Goal: Task Accomplishment & Management: Manage account settings

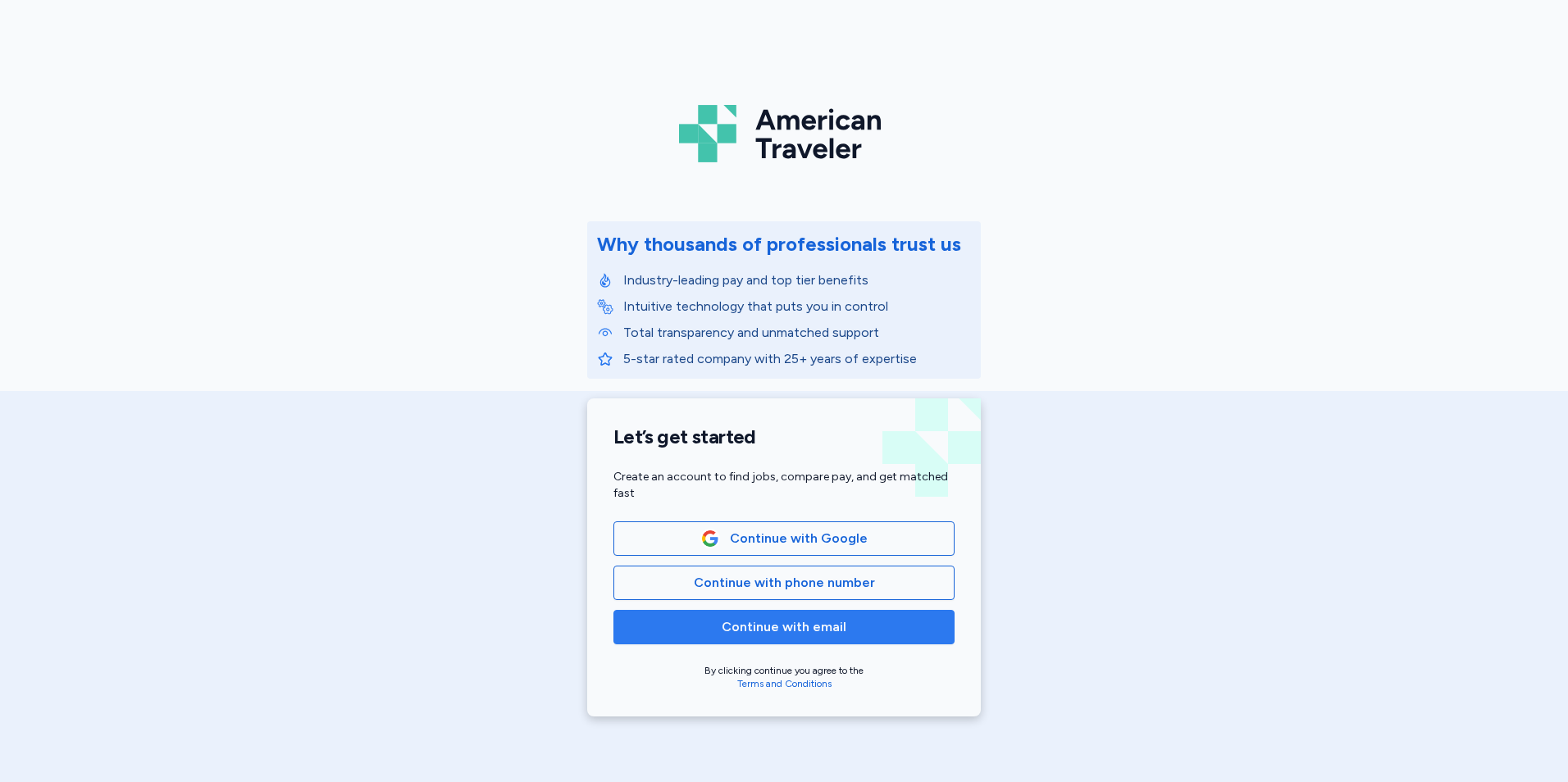
click at [849, 626] on span "Continue with email" at bounding box center [784, 627] width 314 height 19
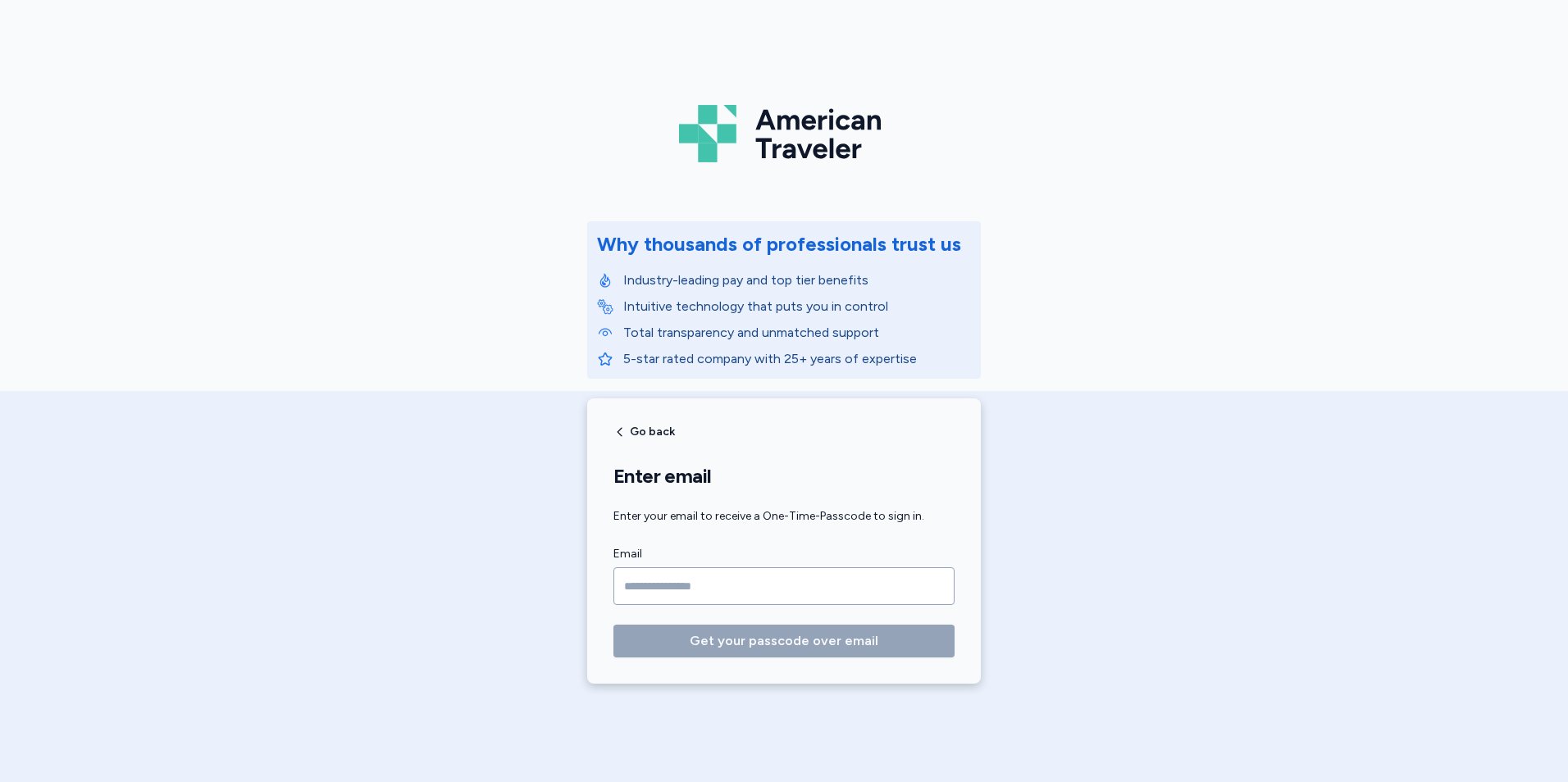
click at [850, 598] on input "Email" at bounding box center [783, 586] width 341 height 38
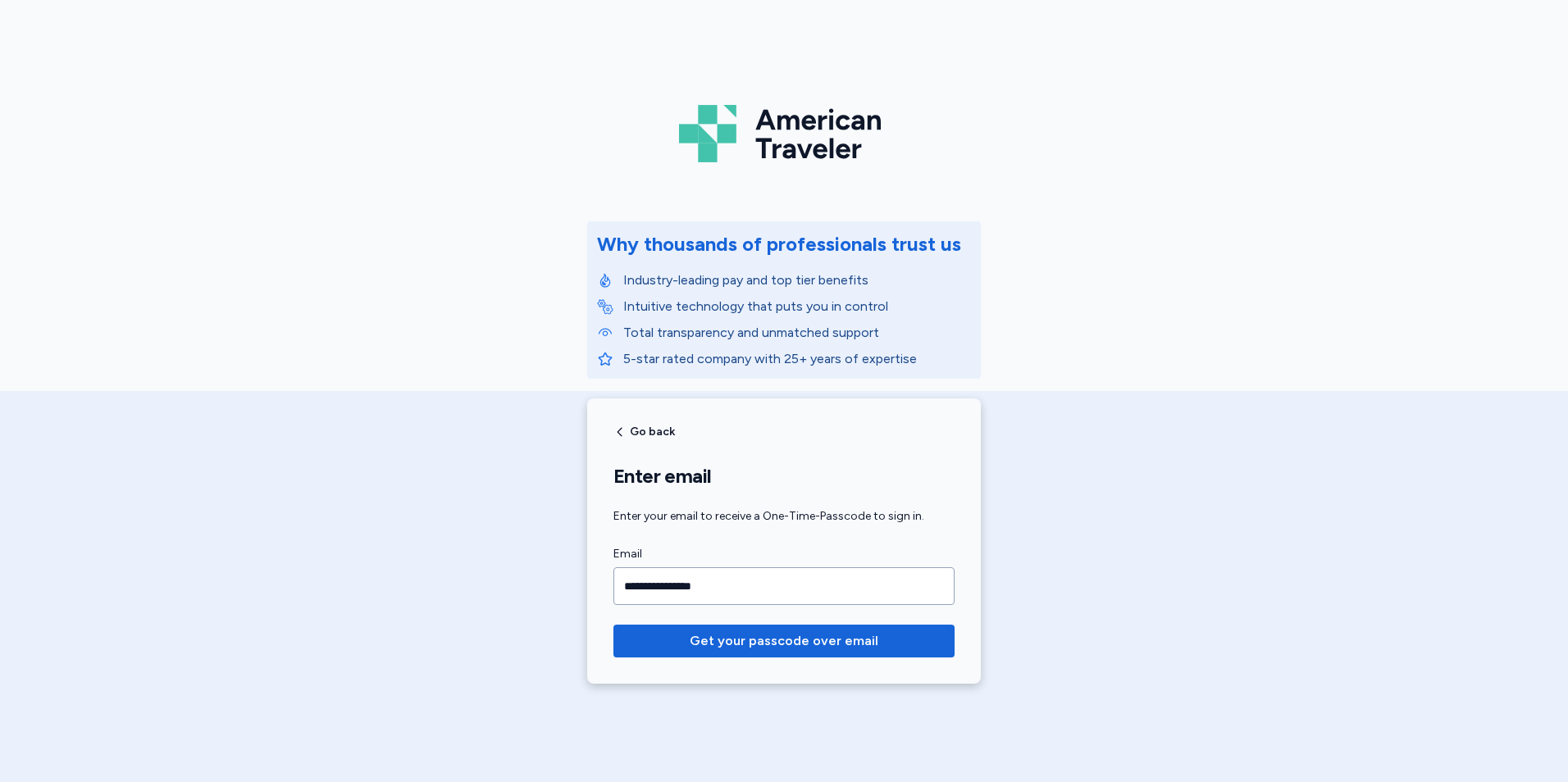
type input "**********"
click at [613, 624] on button "Get your passcode over email" at bounding box center [783, 640] width 341 height 32
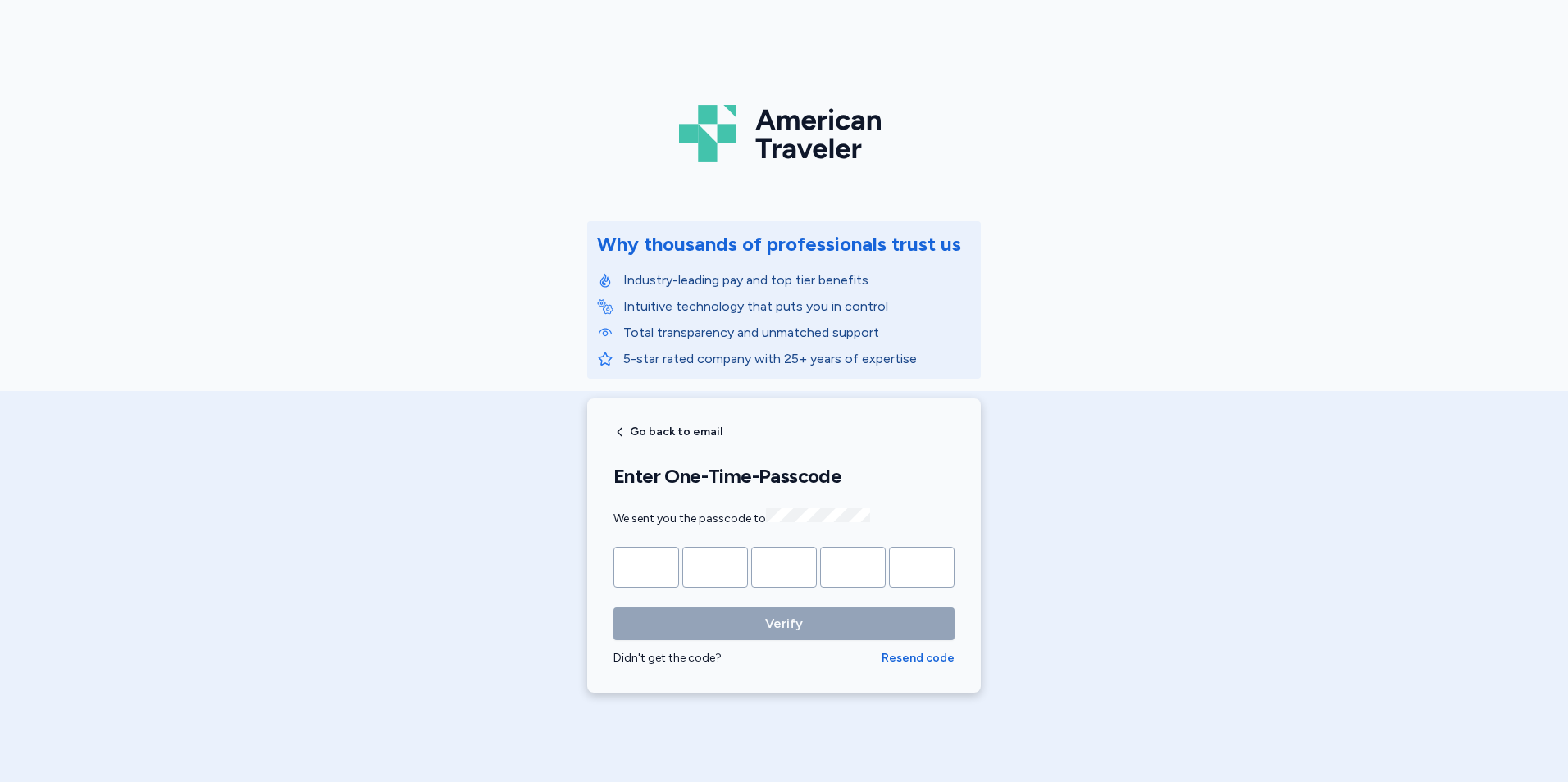
click at [1136, 156] on div "American Traveler Why thousands of professionals trust us Industry-leading pay …" at bounding box center [784, 356] width 1568 height 713
click at [649, 555] on input "Please enter OTP character 1" at bounding box center [646, 567] width 66 height 41
type input "*"
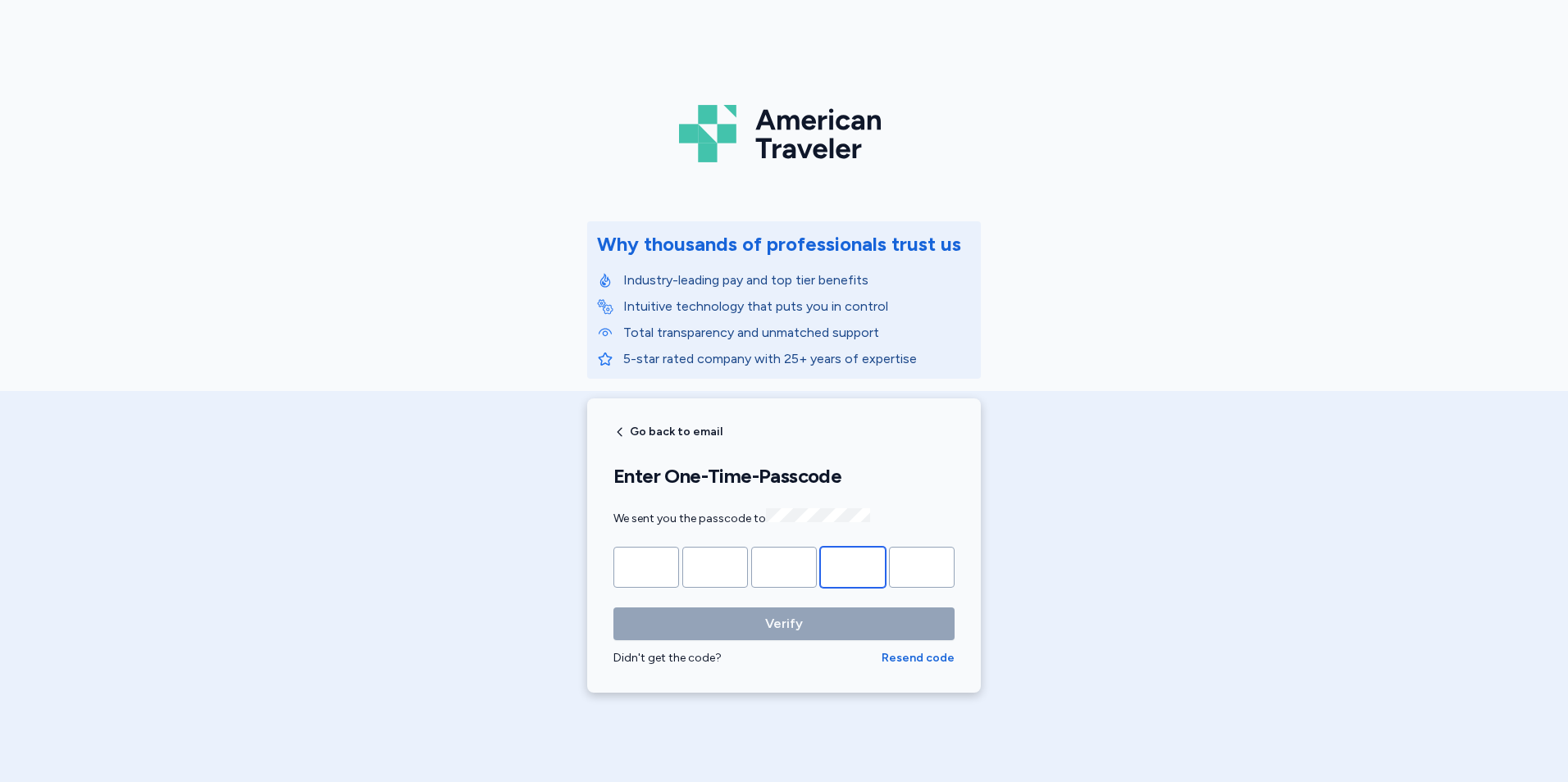
type input "*"
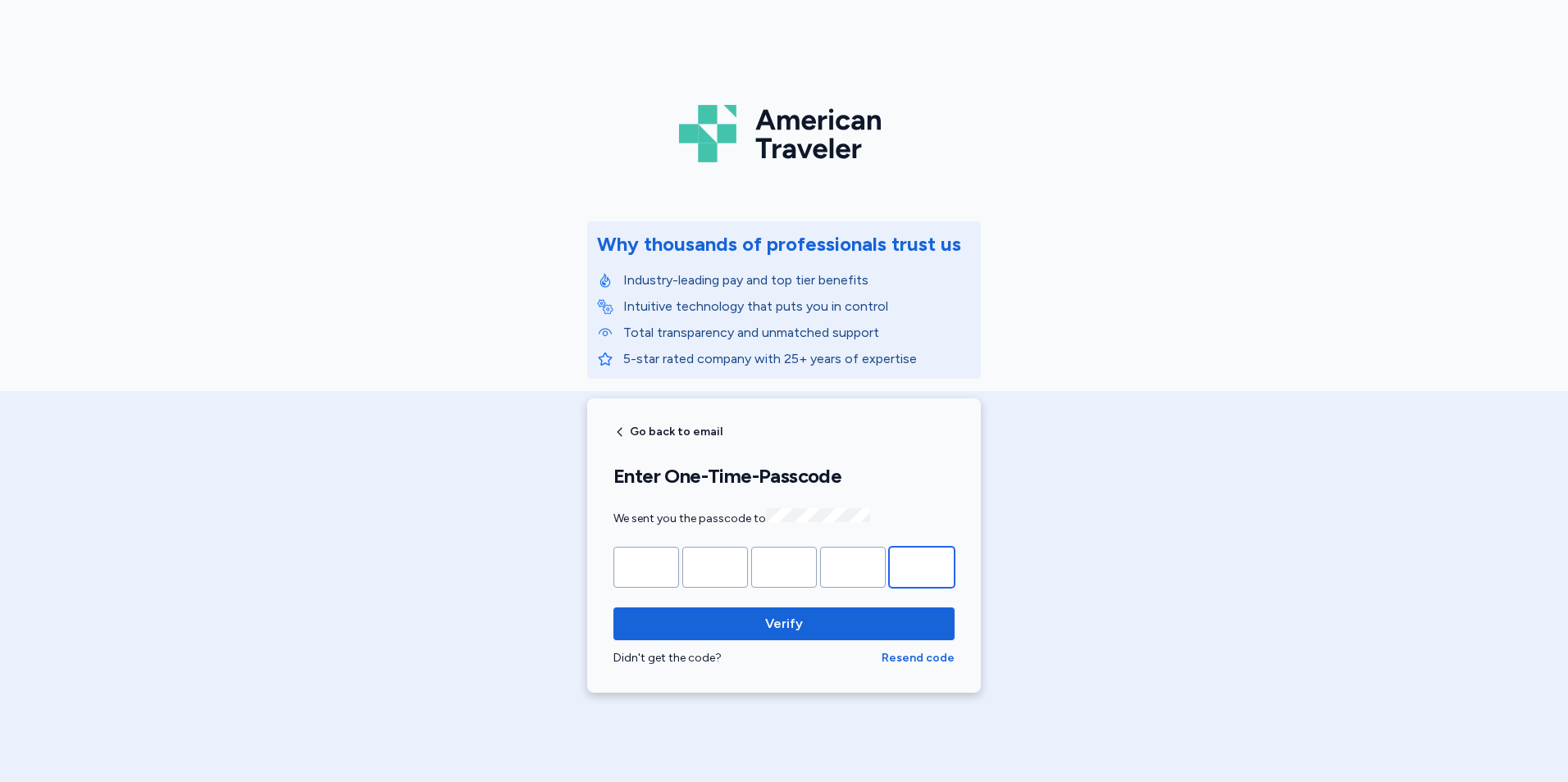
type input "*"
click at [613, 608] on button "Verify" at bounding box center [783, 623] width 341 height 32
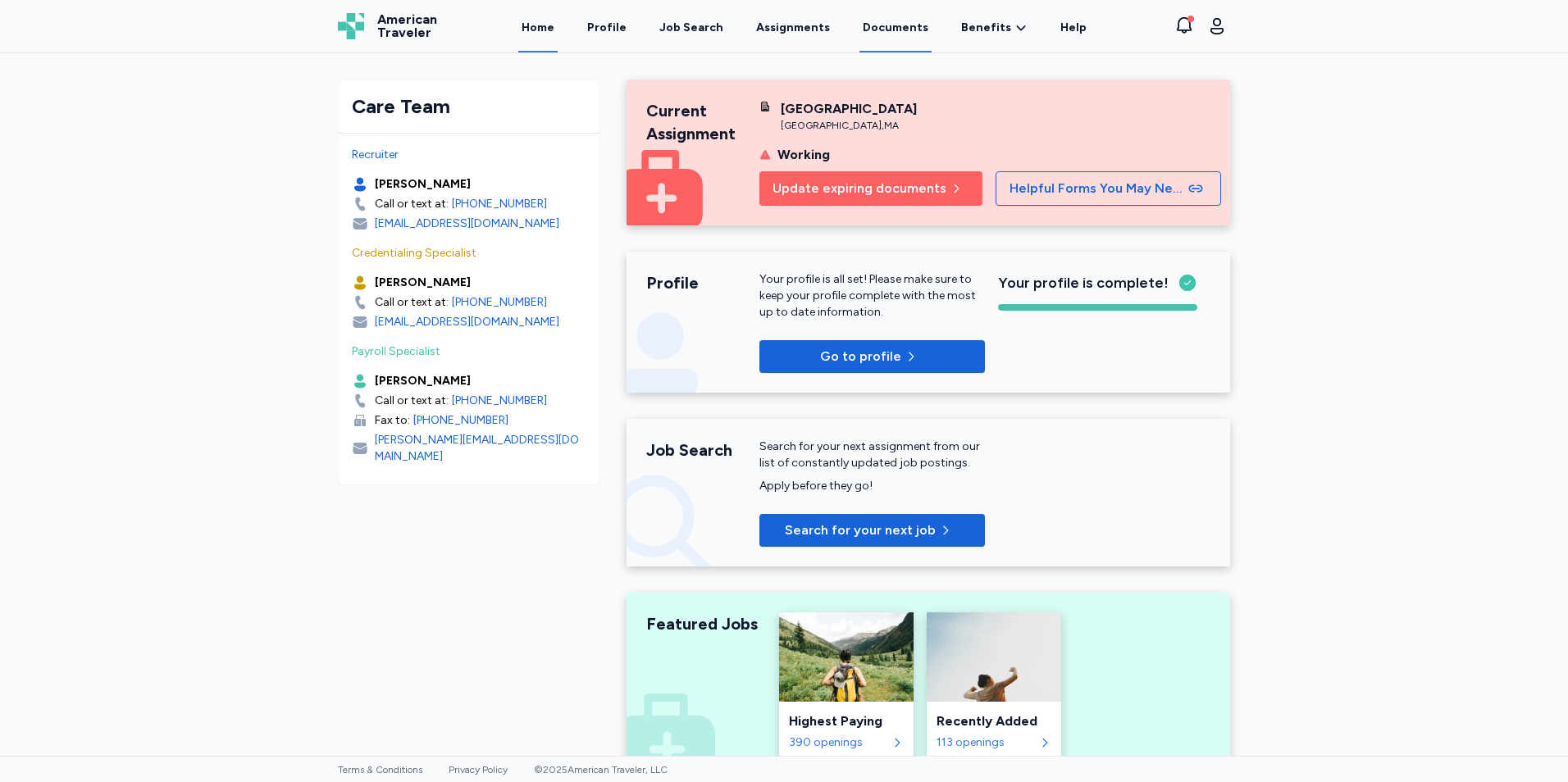
click at [908, 32] on link "Documents" at bounding box center [895, 27] width 72 height 51
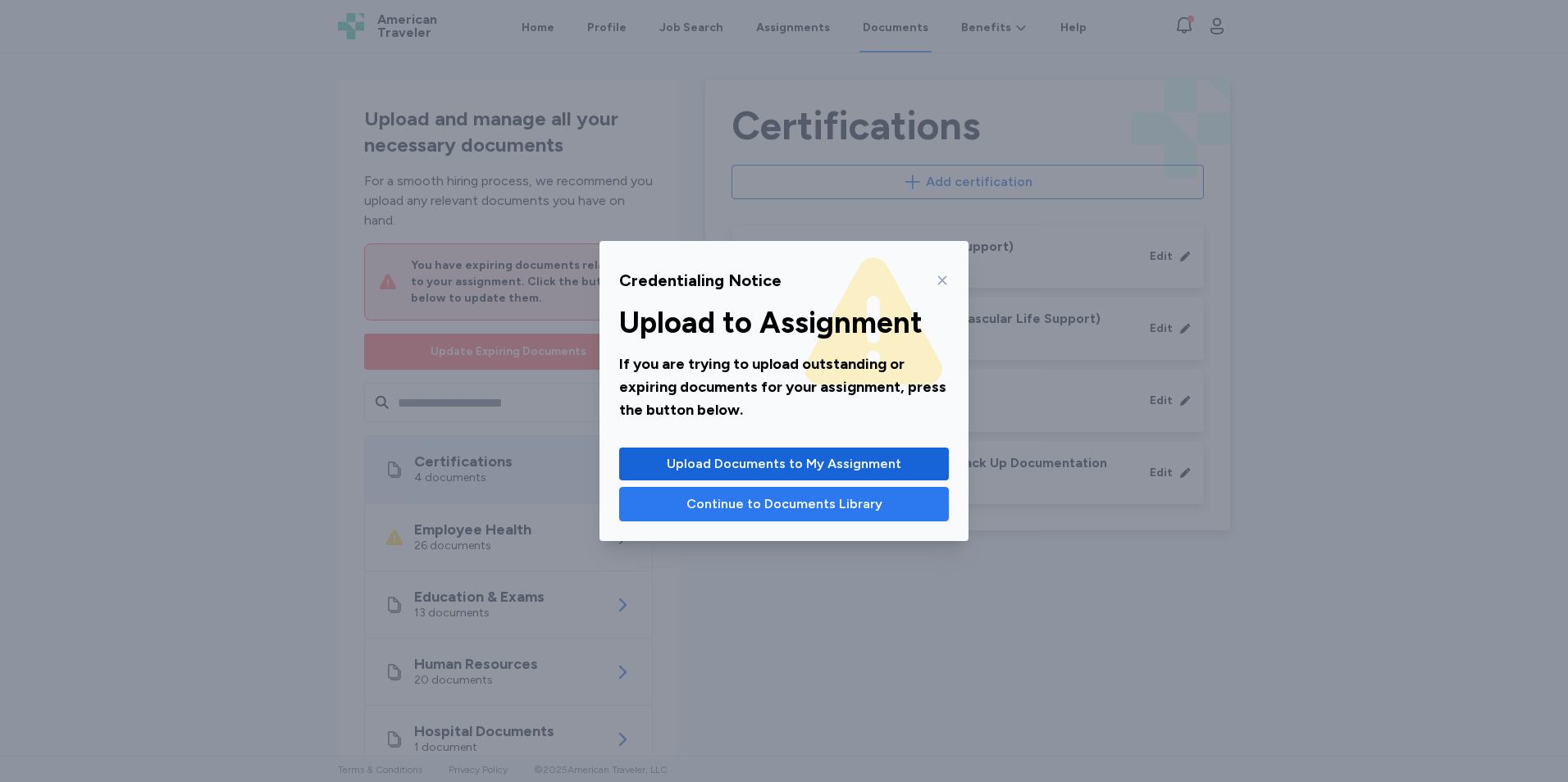
click at [745, 504] on span "Continue to Documents Library" at bounding box center [785, 504] width 196 height 19
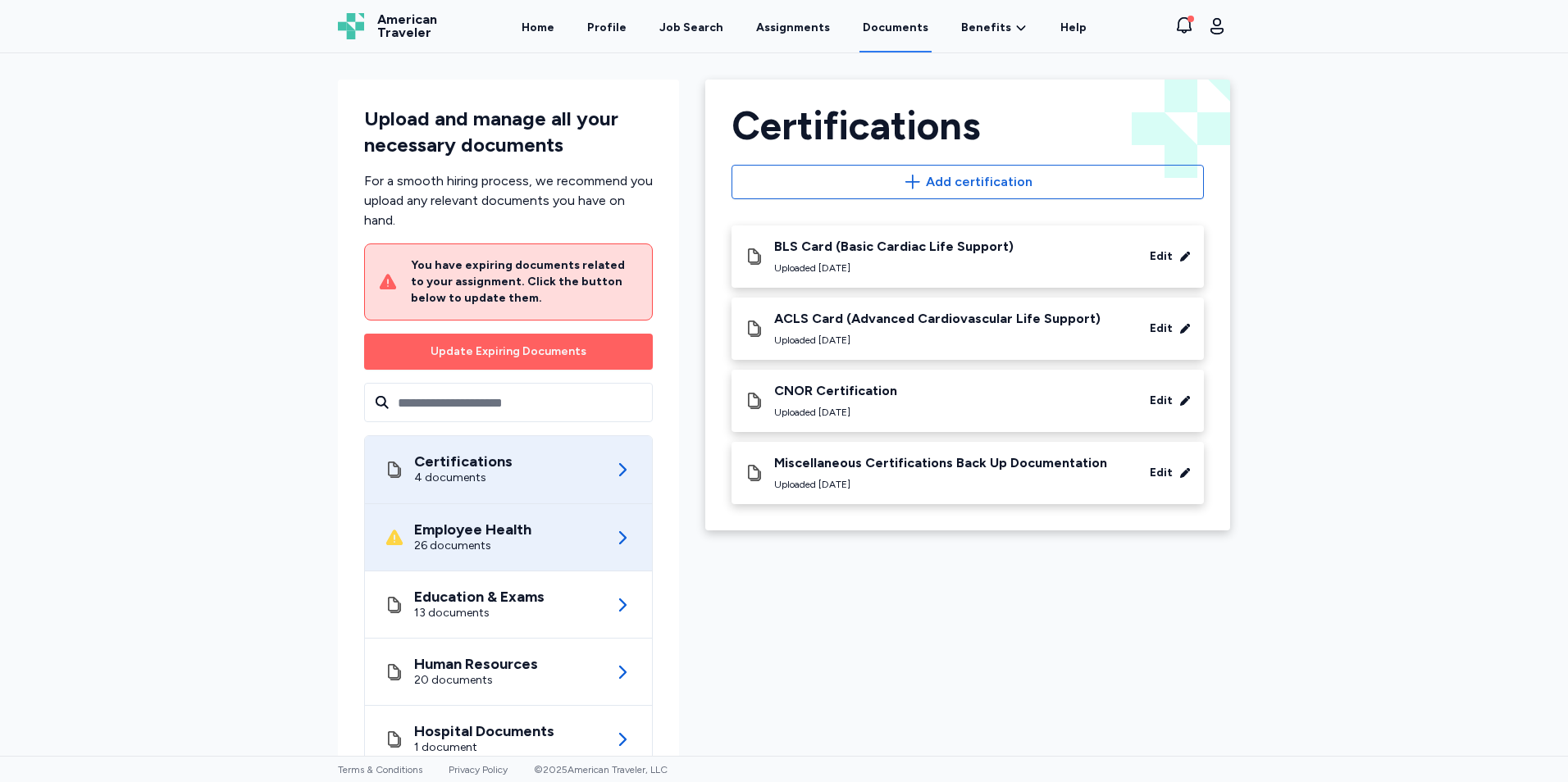
click at [449, 558] on div "Employee Health 26 documents" at bounding box center [508, 538] width 248 height 67
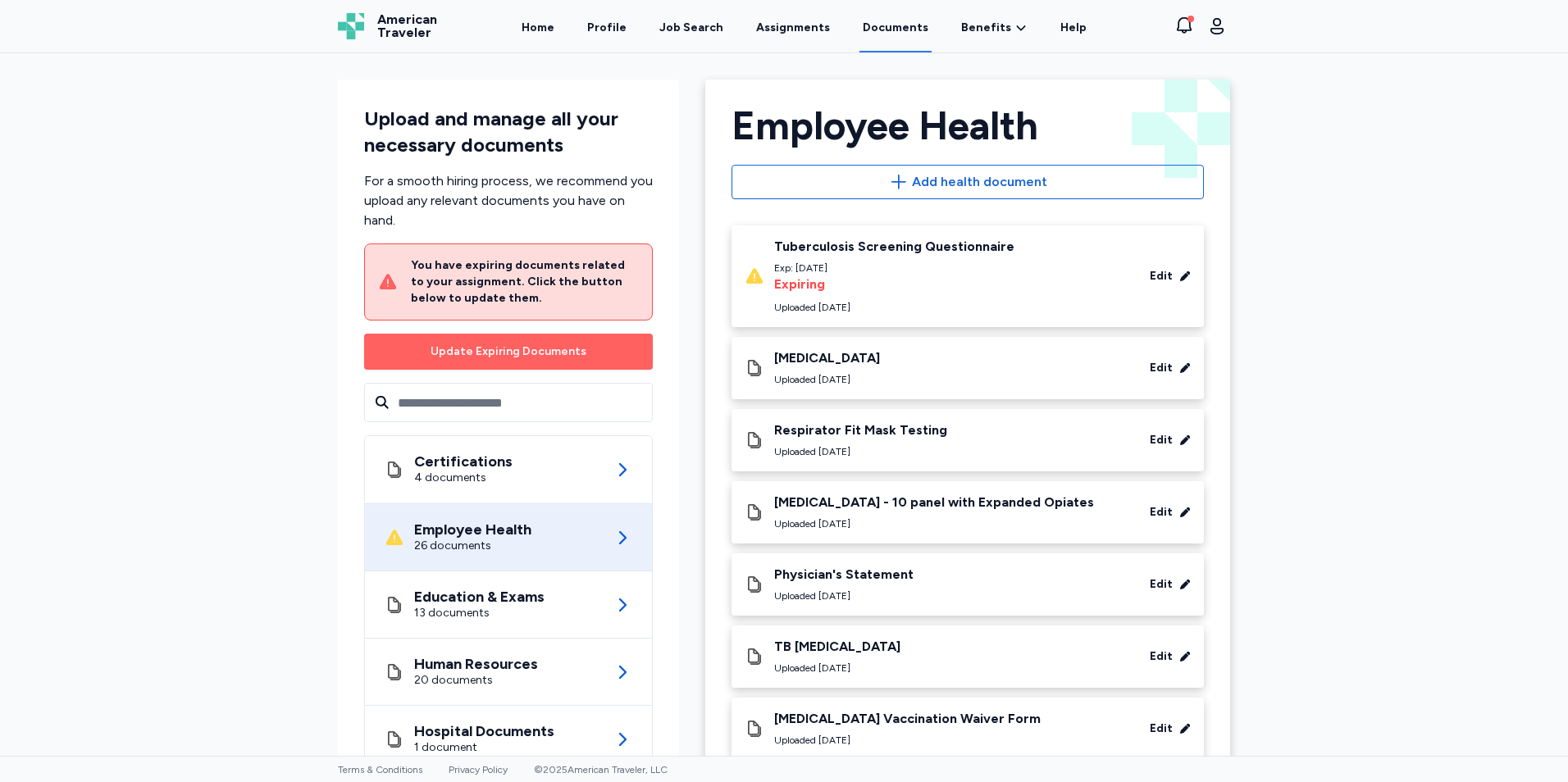
click at [894, 450] on div "Uploaded [DATE]" at bounding box center [861, 451] width 173 height 13
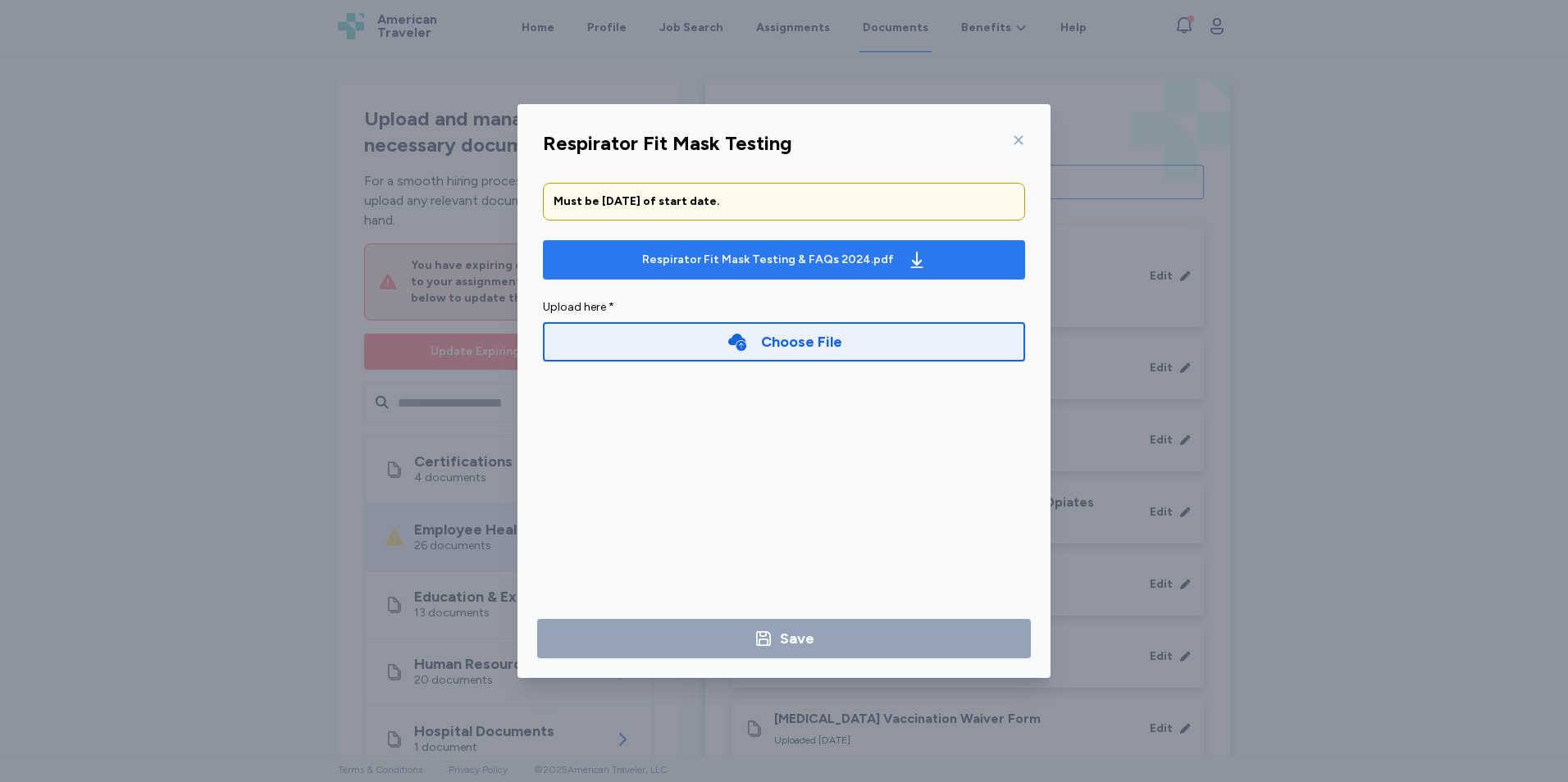
click at [814, 267] on div "Respirator Fit Mask Testing & FAQs 2024.pdf" at bounding box center [767, 259] width 251 height 17
click at [1014, 137] on icon at bounding box center [1018, 140] width 13 height 13
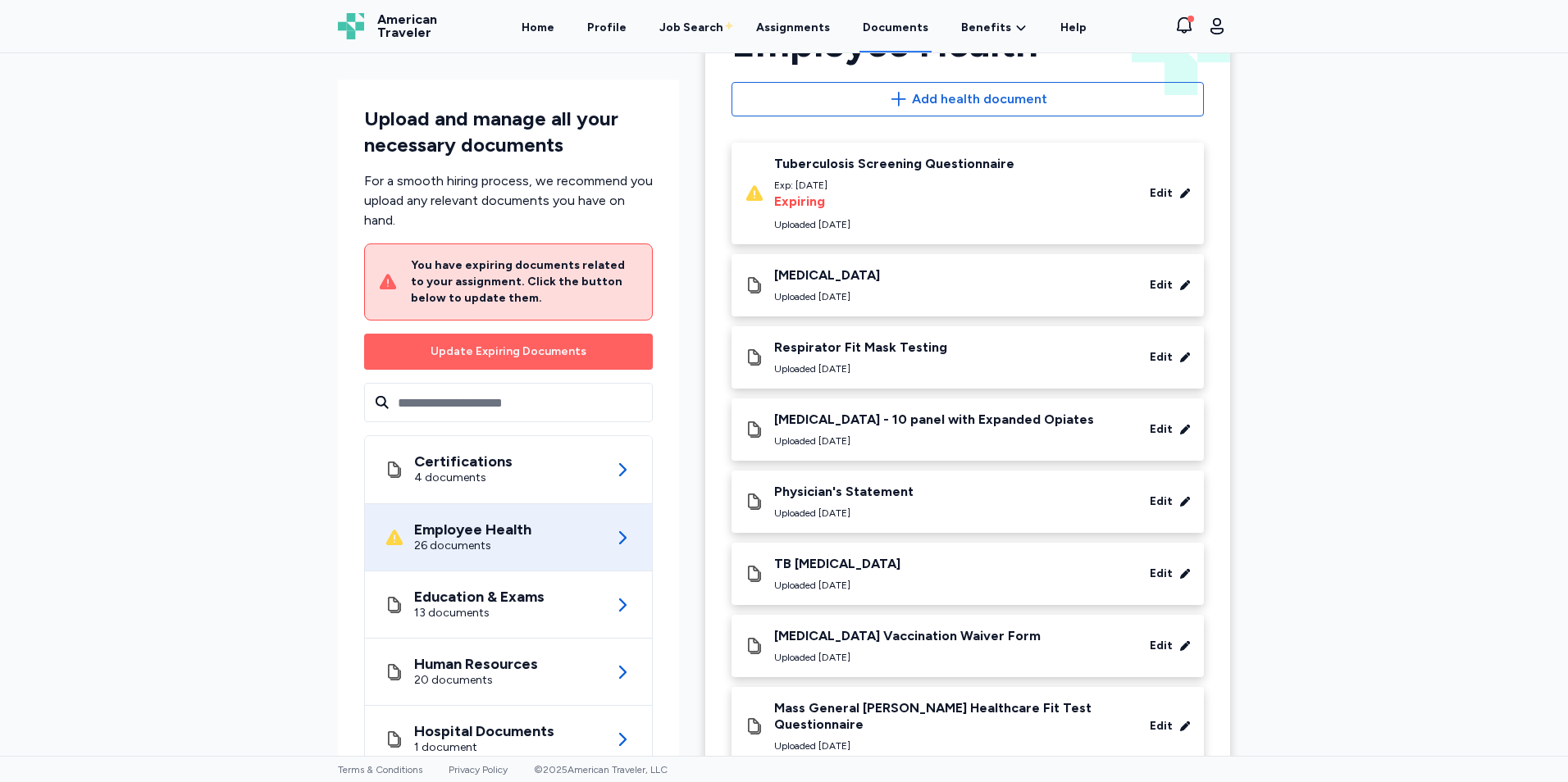
scroll to position [246, 0]
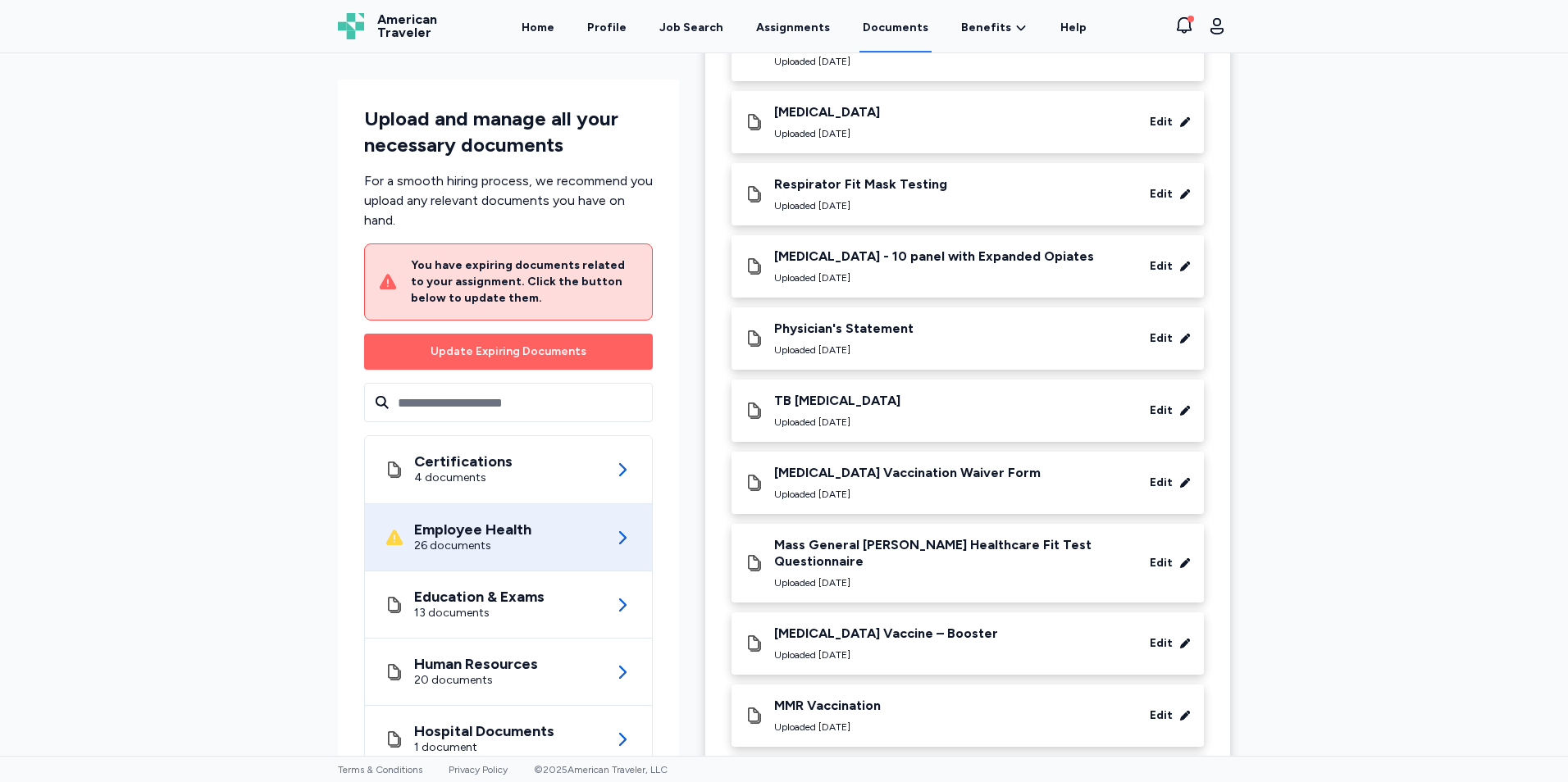
click at [911, 398] on div "TB [MEDICAL_DATA] Uploaded [DATE] Edit" at bounding box center [967, 410] width 446 height 36
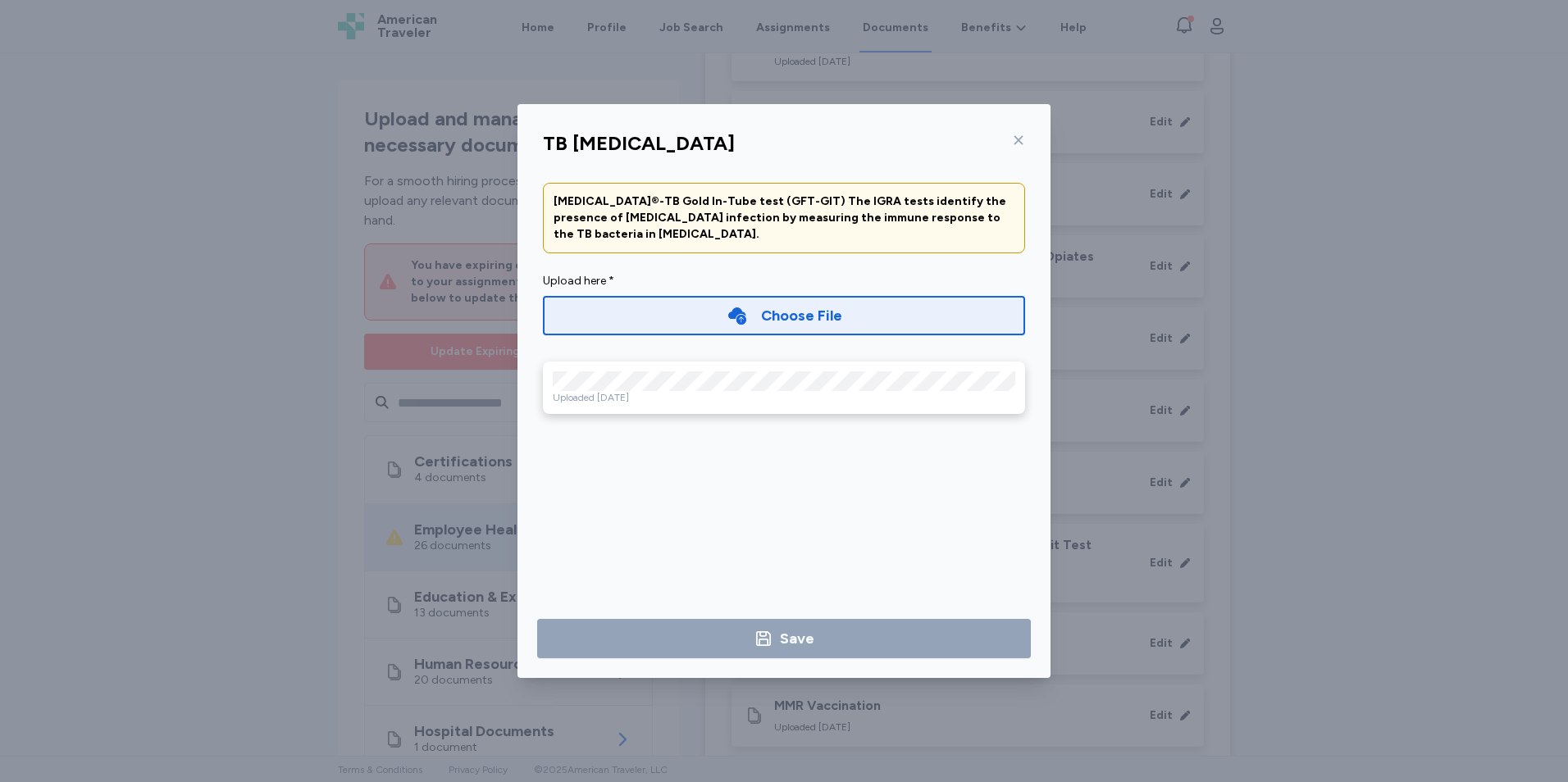
click at [1020, 146] on icon at bounding box center [1018, 140] width 13 height 13
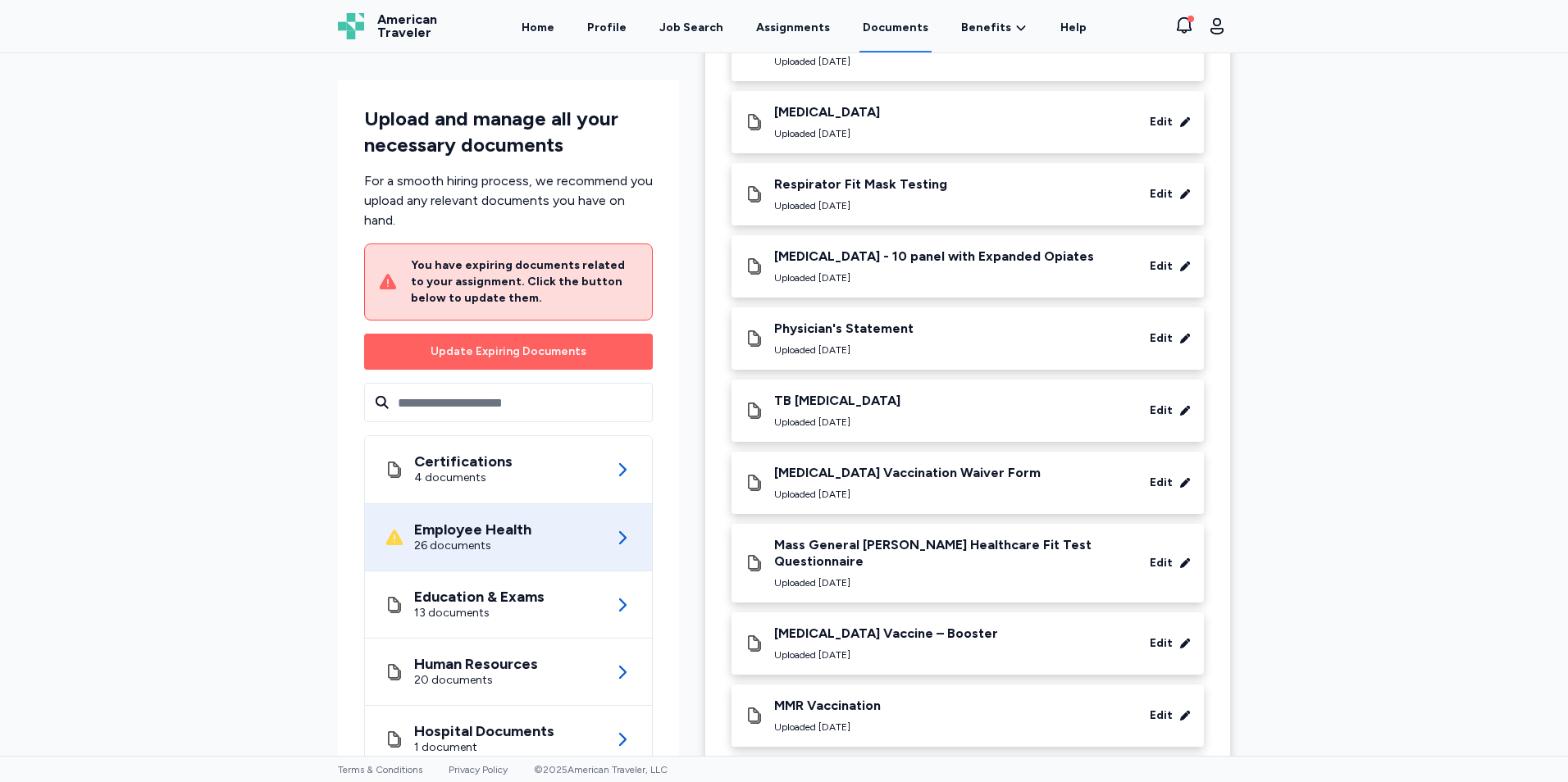
click at [852, 474] on div "[MEDICAL_DATA] Vaccination Waiver Form" at bounding box center [908, 473] width 266 height 17
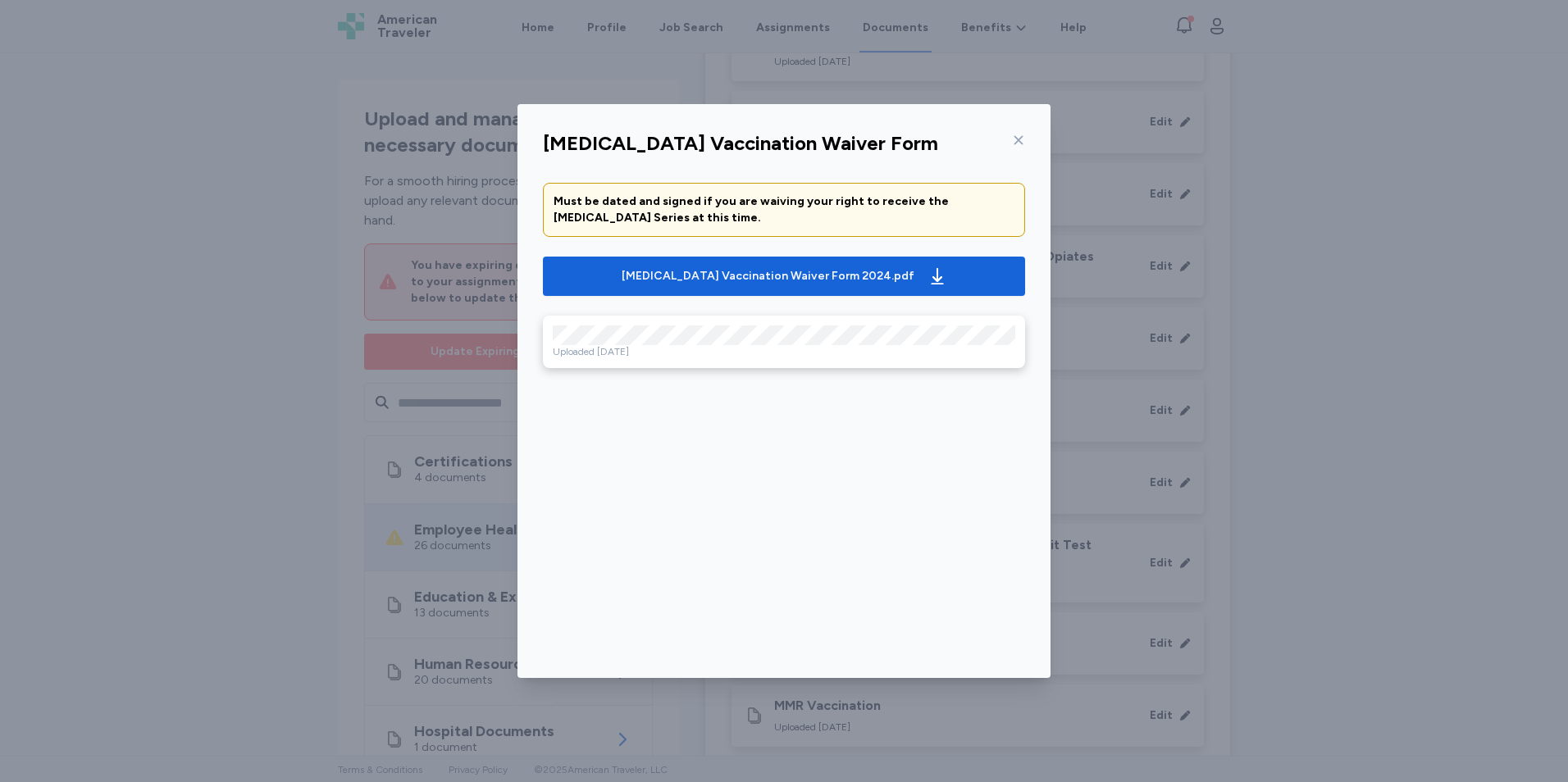
click at [1020, 141] on icon at bounding box center [1019, 140] width 9 height 9
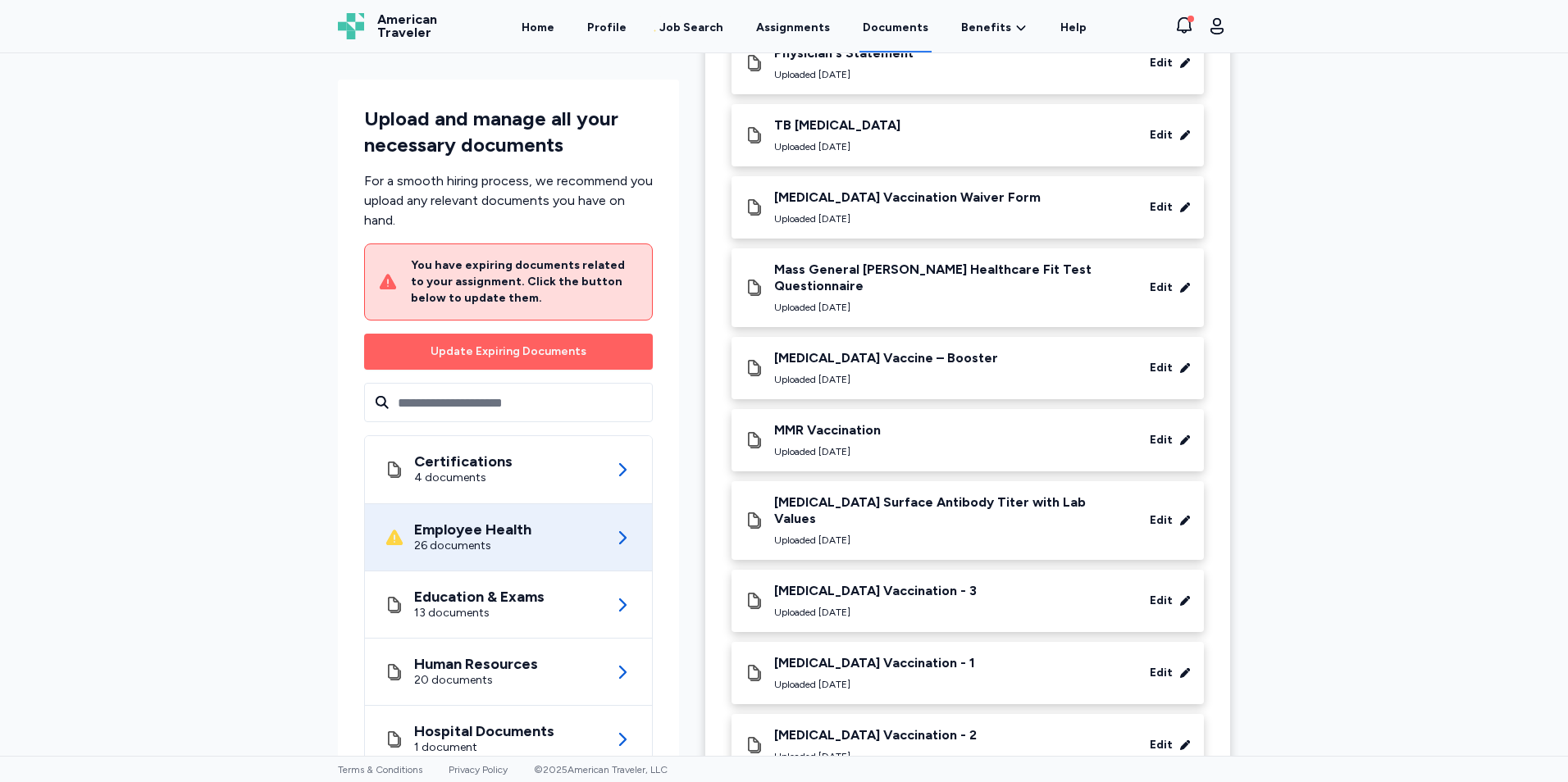
scroll to position [574, 0]
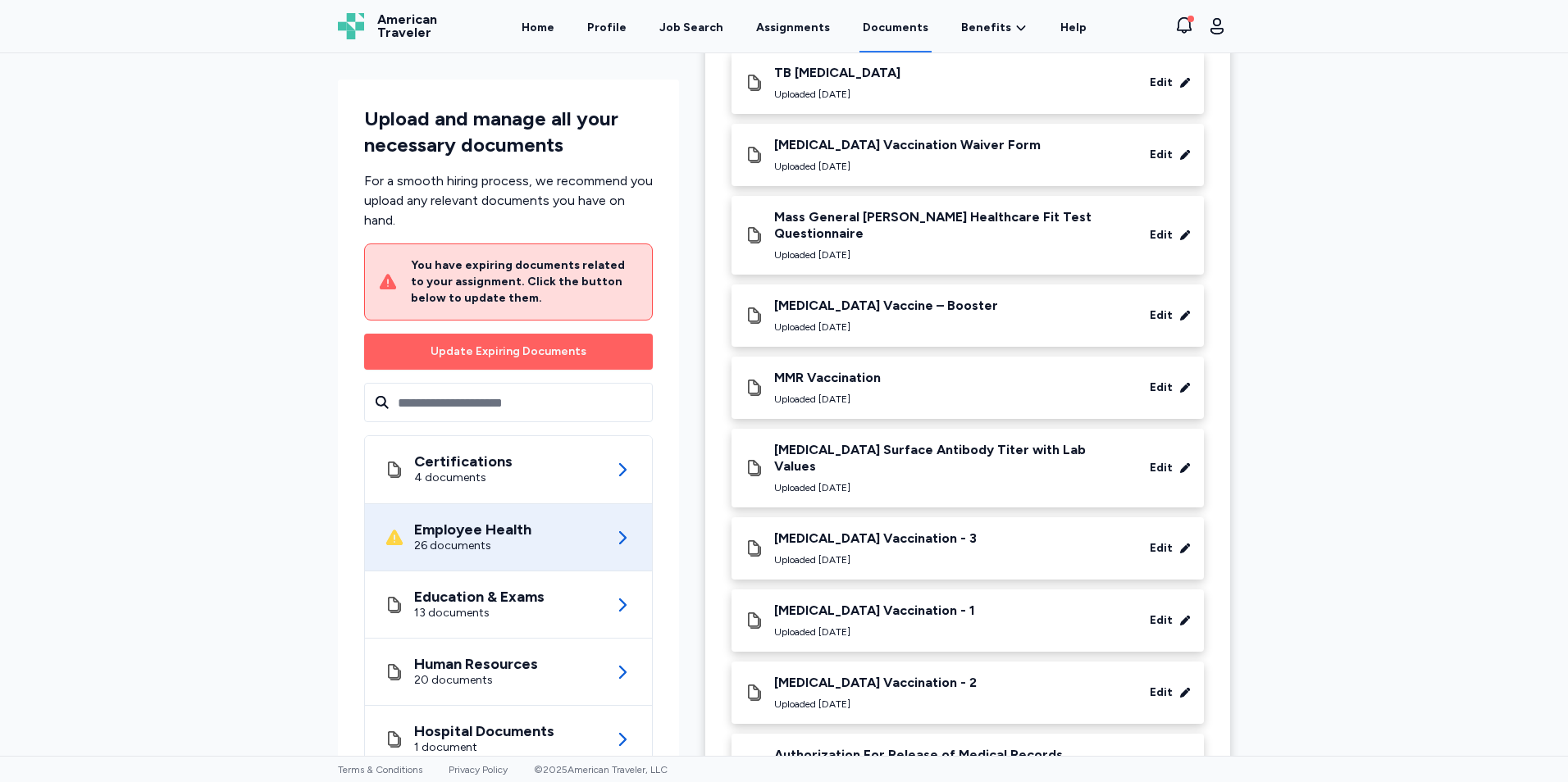
click at [849, 370] on div "MMR Vaccination" at bounding box center [828, 377] width 107 height 17
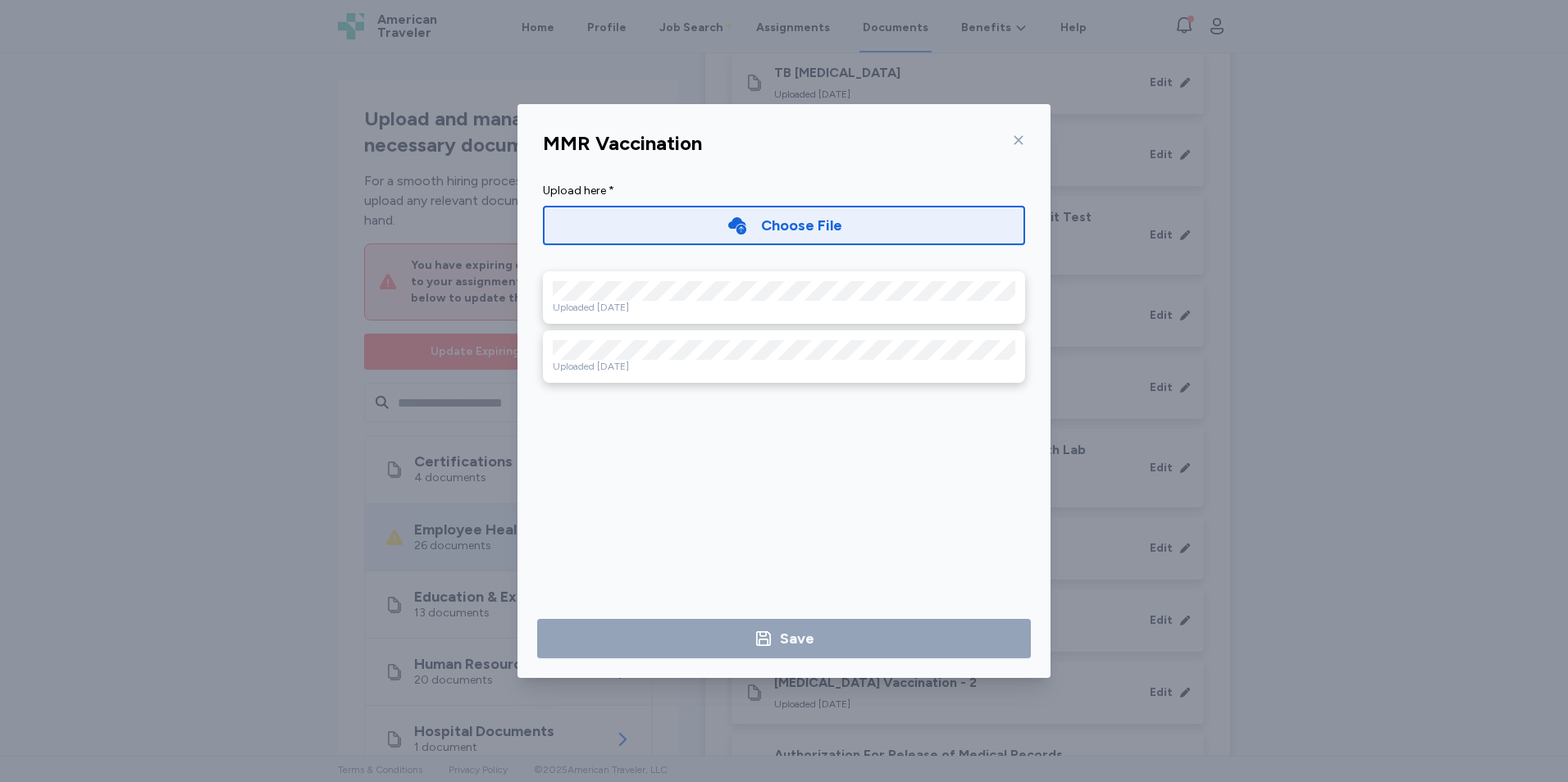
click at [1021, 144] on icon at bounding box center [1018, 140] width 13 height 13
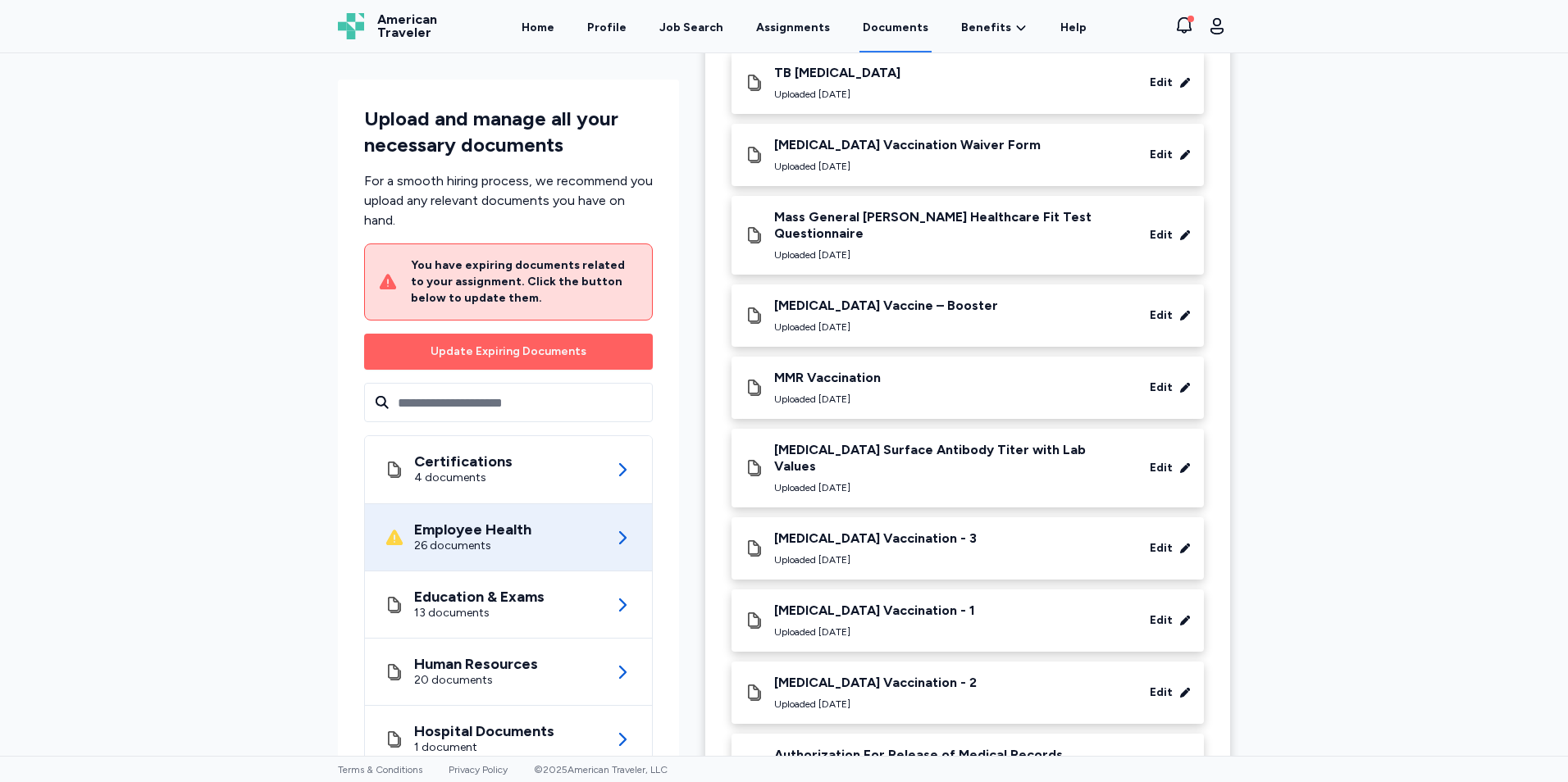
click at [881, 442] on div "[MEDICAL_DATA] Surface Antibody Titer with Lab Values" at bounding box center [950, 458] width 352 height 32
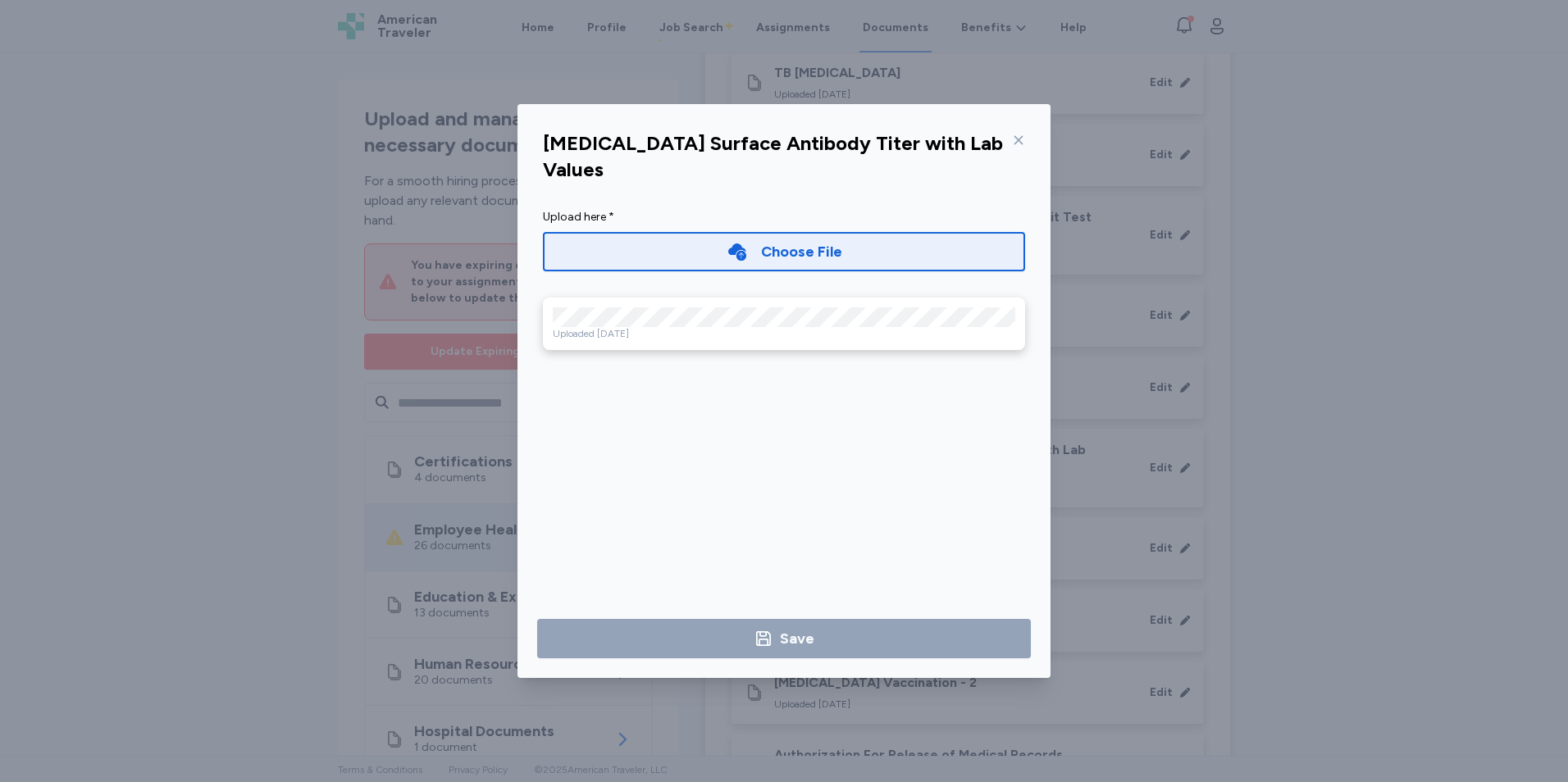
click at [1016, 140] on icon at bounding box center [1018, 140] width 13 height 13
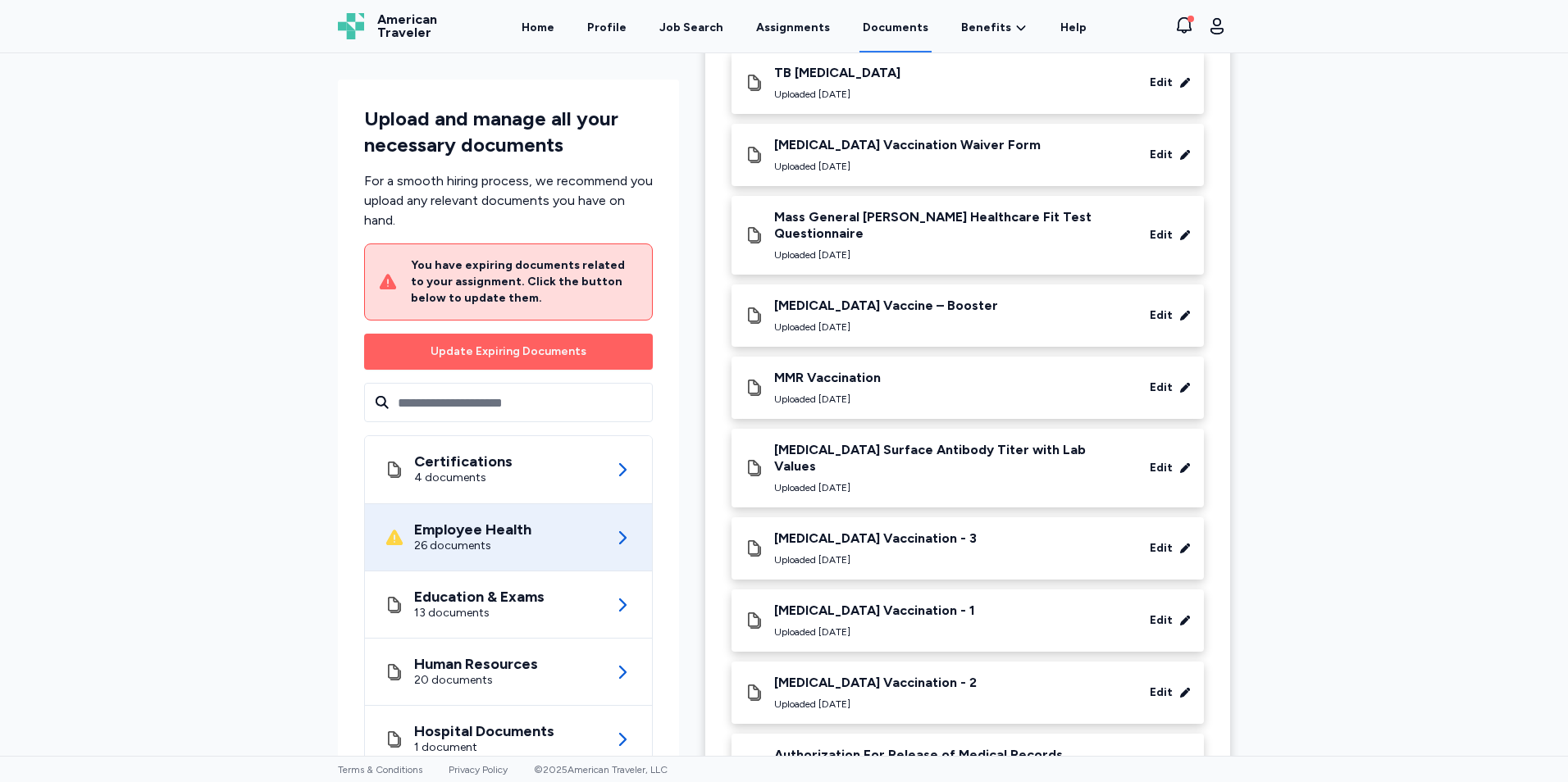
click at [847, 531] on div "[MEDICAL_DATA] Vaccination - 3" at bounding box center [875, 539] width 202 height 17
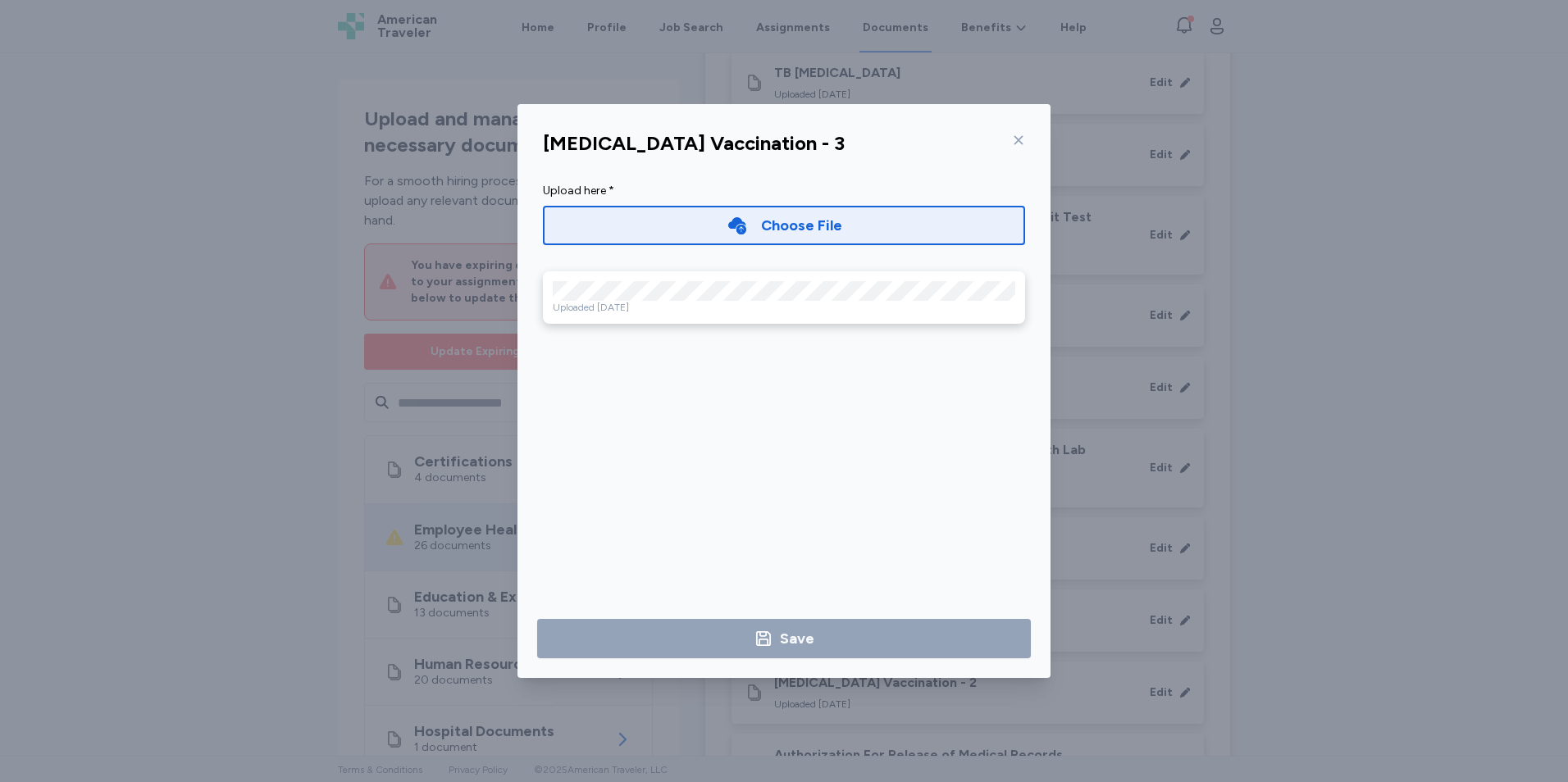
click at [1026, 137] on div "[MEDICAL_DATA] Vaccination - 3" at bounding box center [784, 143] width 508 height 39
click at [1016, 135] on icon at bounding box center [1018, 140] width 13 height 13
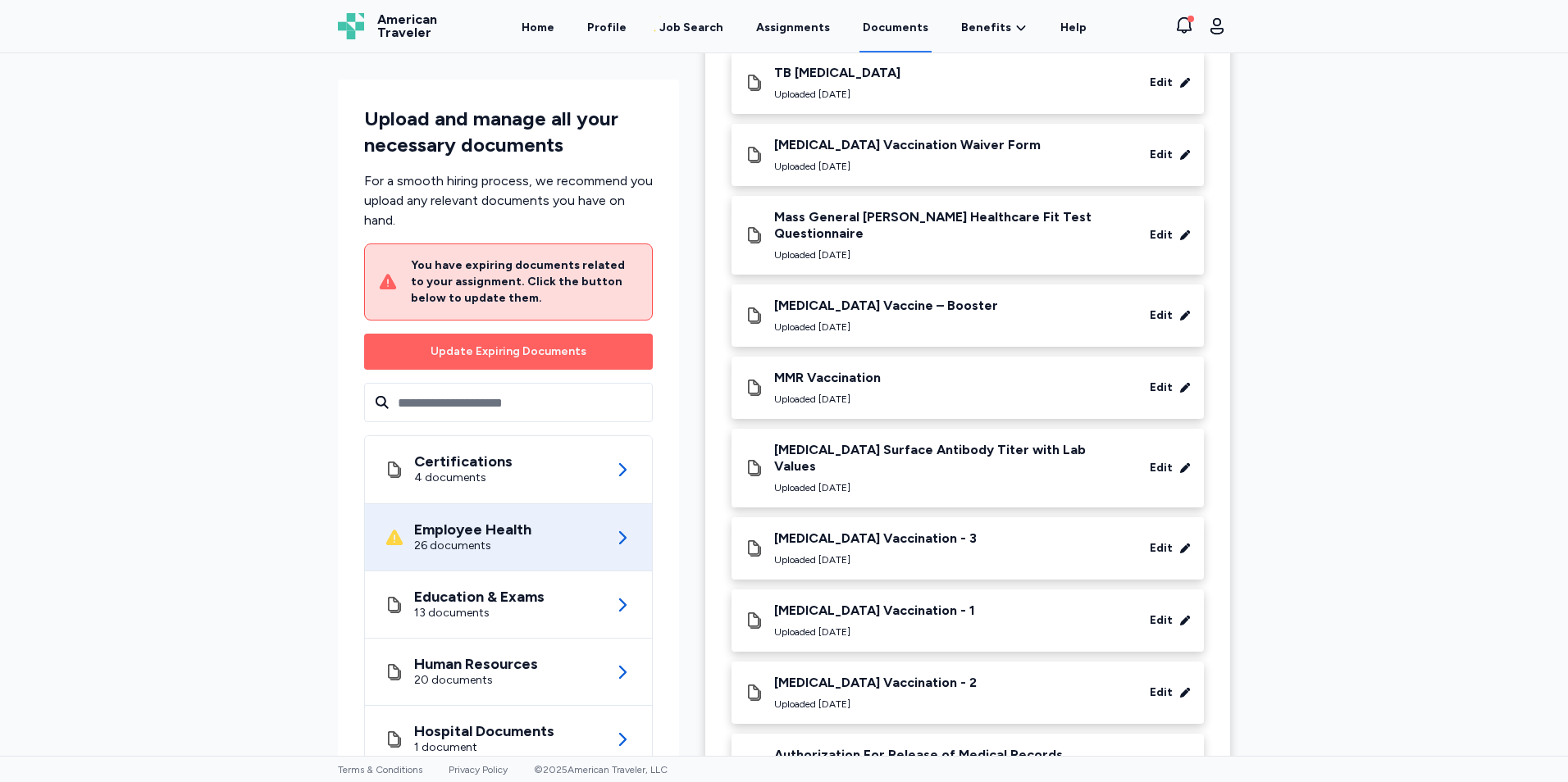
click at [872, 602] on div "[MEDICAL_DATA] Vaccination - 1" at bounding box center [874, 610] width 201 height 17
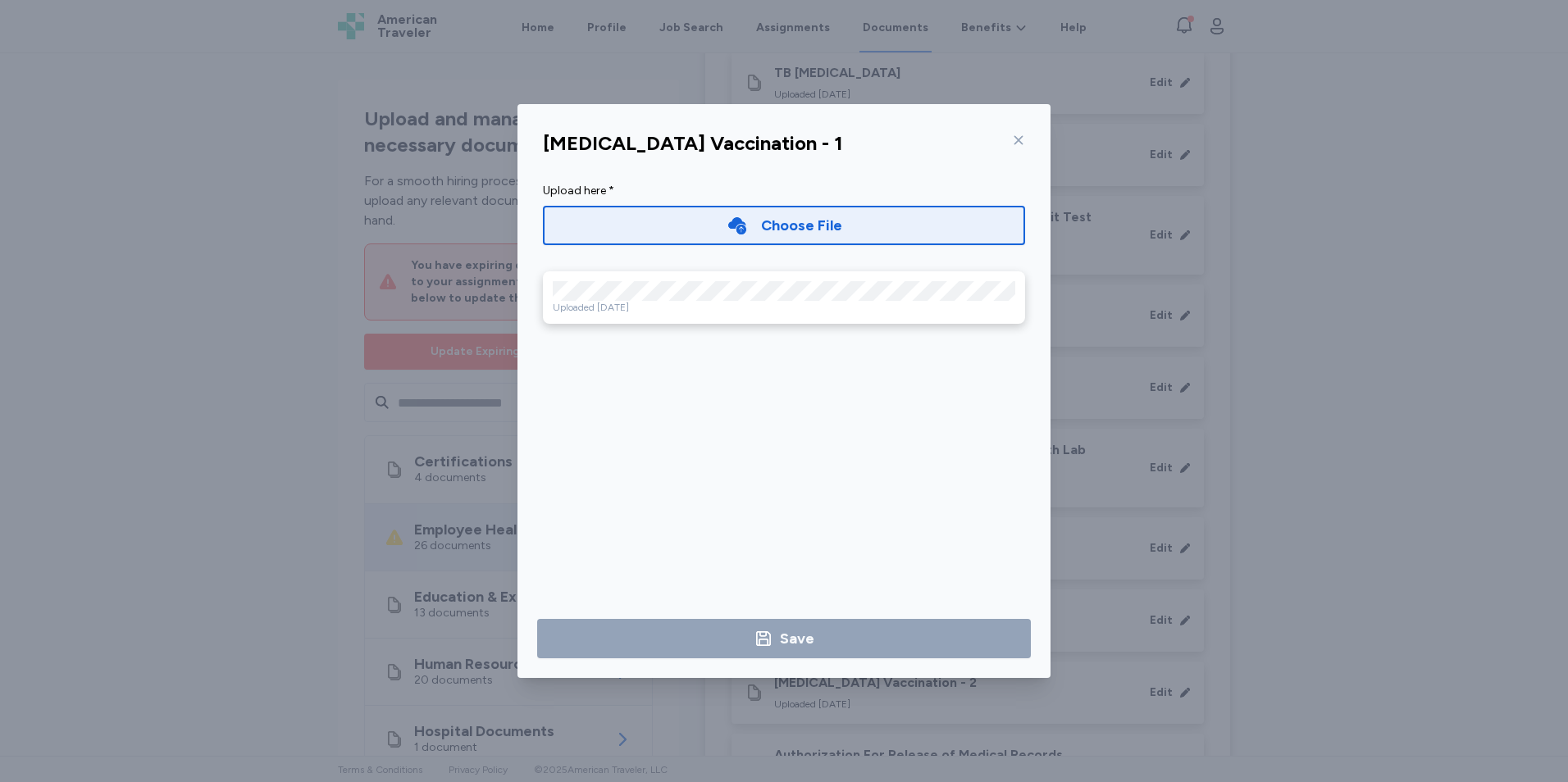
click at [1023, 144] on icon at bounding box center [1018, 140] width 13 height 13
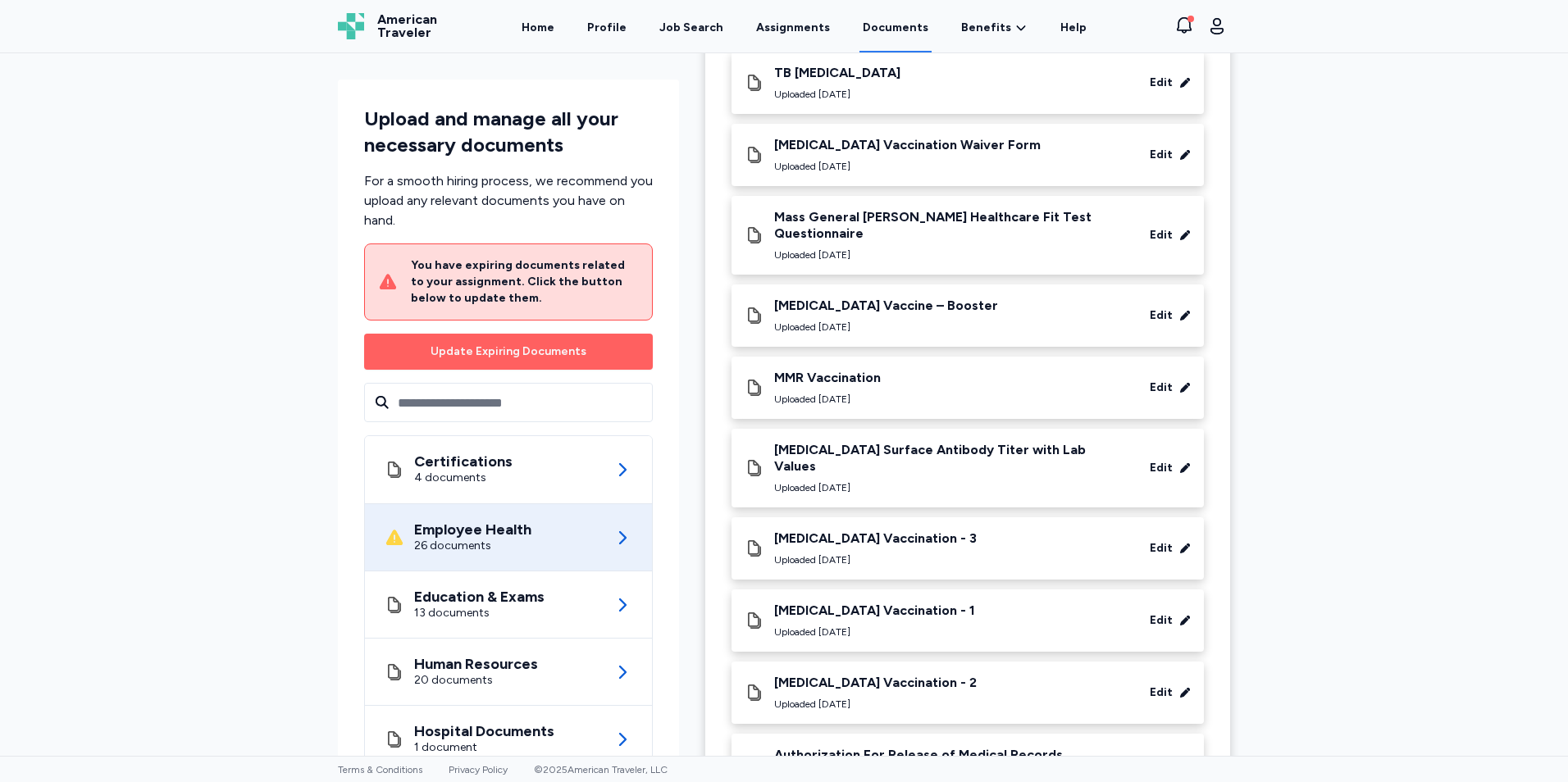
click at [857, 698] on div "Uploaded [DATE]" at bounding box center [875, 704] width 202 height 13
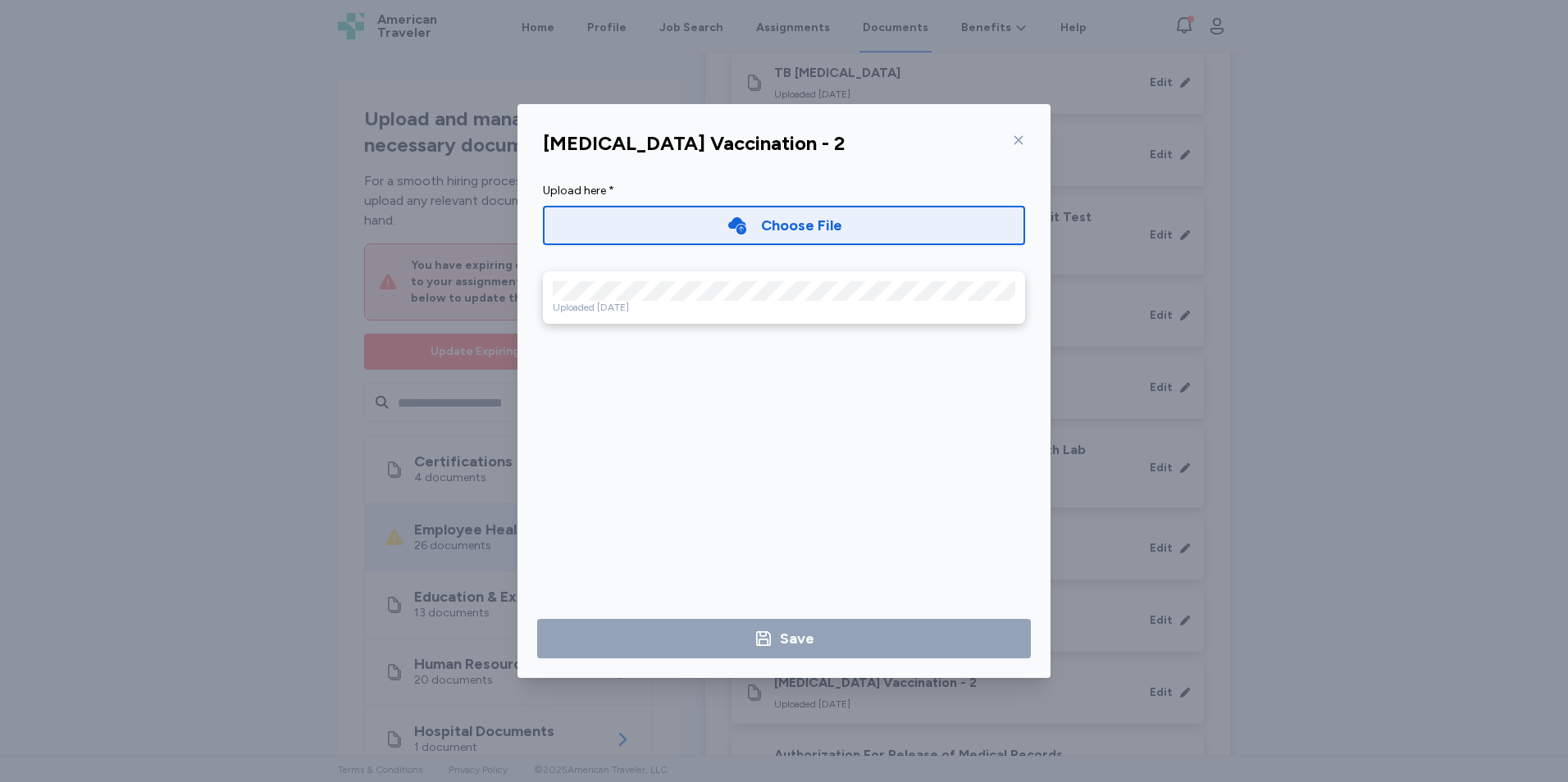
click at [1015, 138] on icon at bounding box center [1018, 140] width 13 height 13
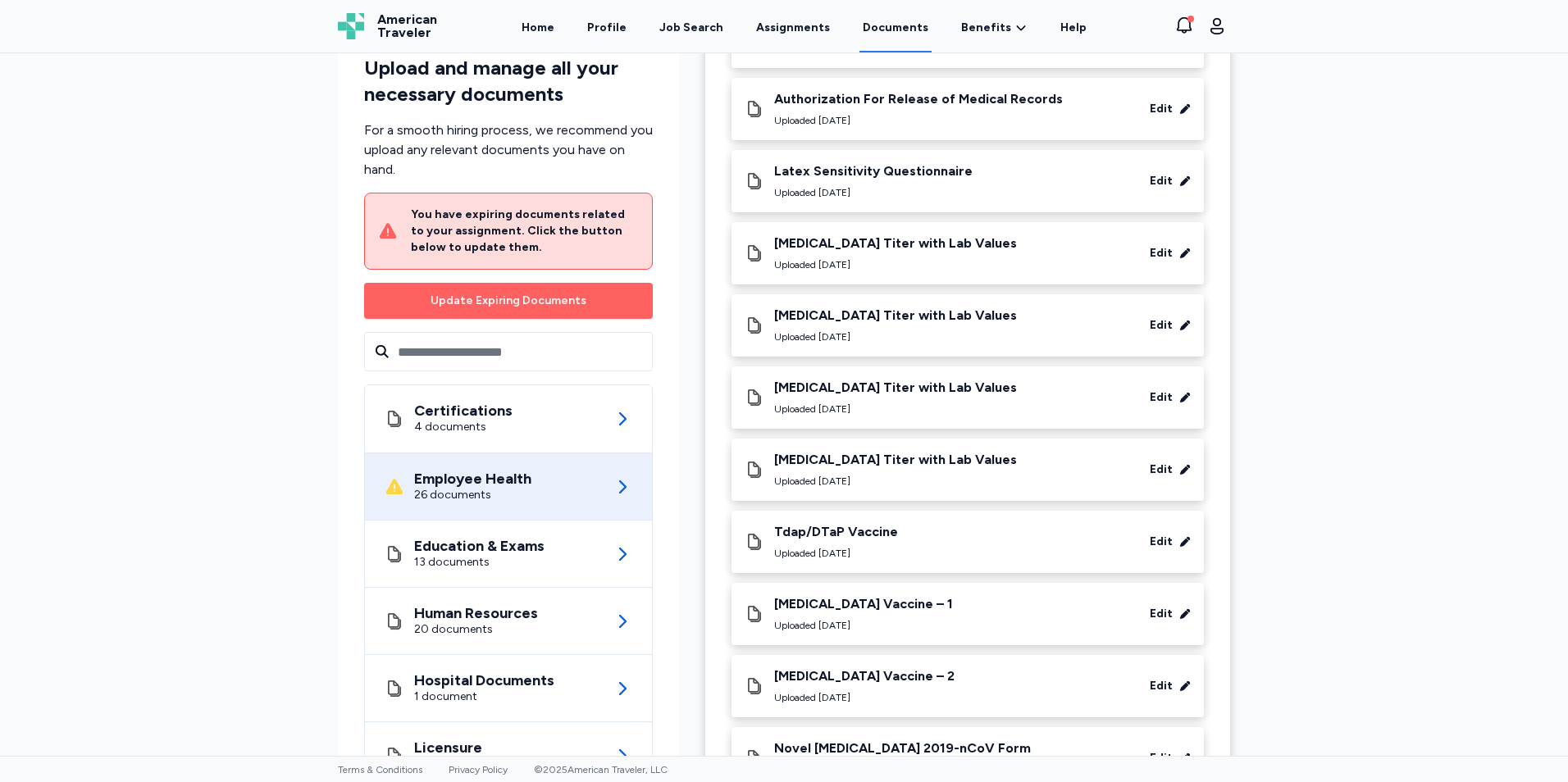
scroll to position [1270, 0]
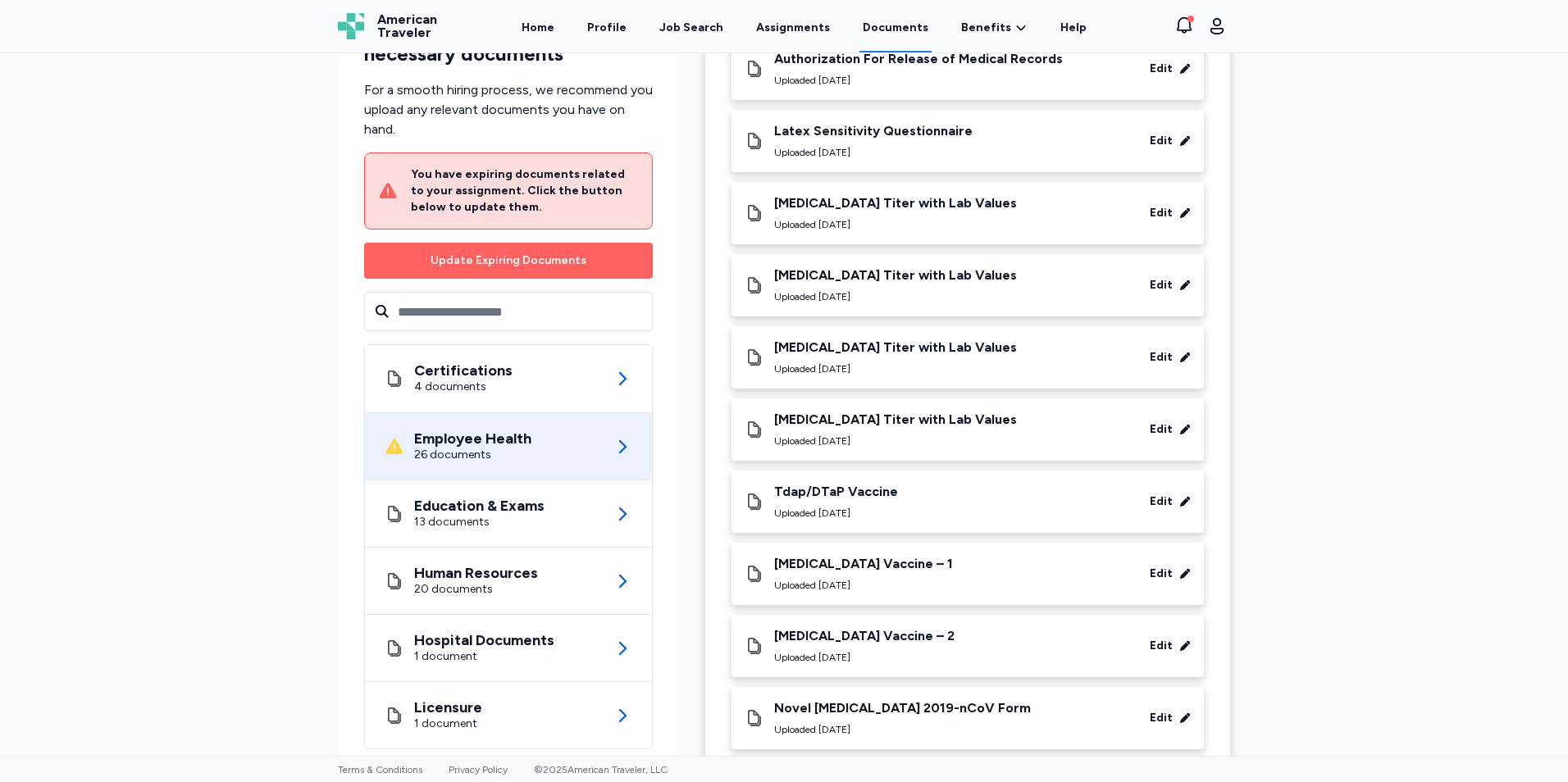
click at [816, 507] on div "Uploaded [DATE]" at bounding box center [836, 513] width 124 height 13
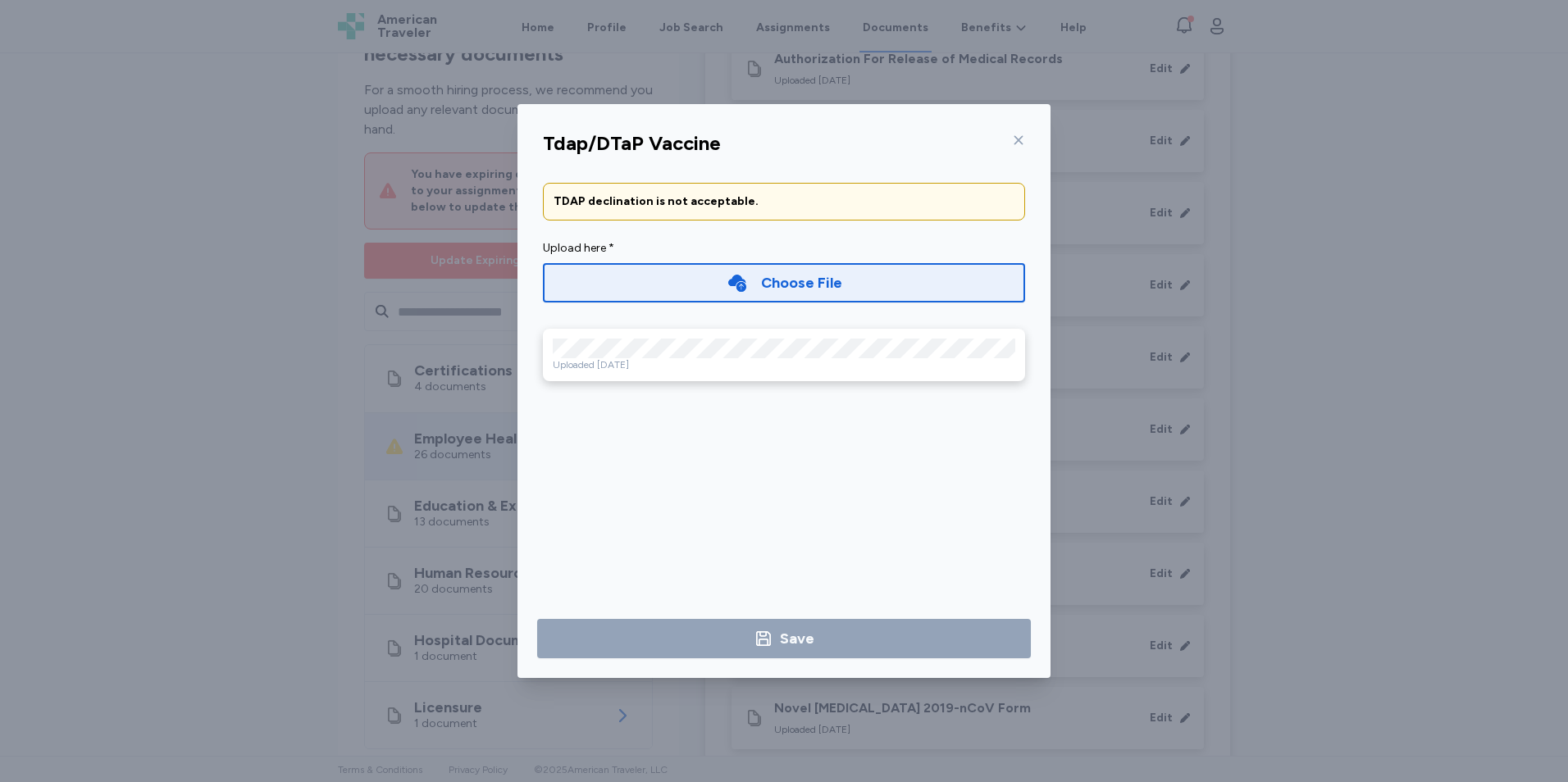
click at [1021, 140] on icon at bounding box center [1018, 140] width 13 height 13
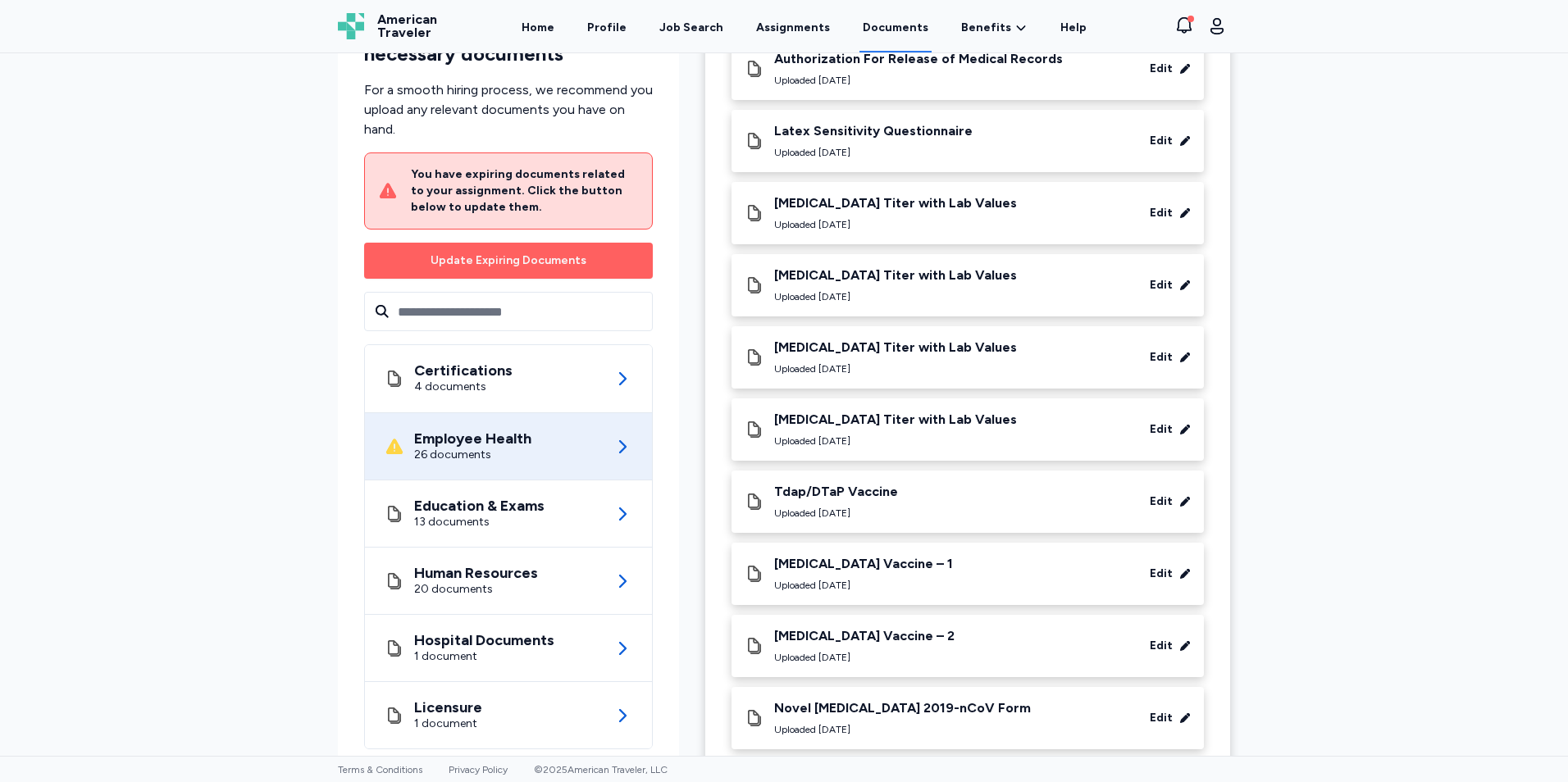
click at [816, 434] on div "Uploaded [DATE]" at bounding box center [895, 440] width 243 height 13
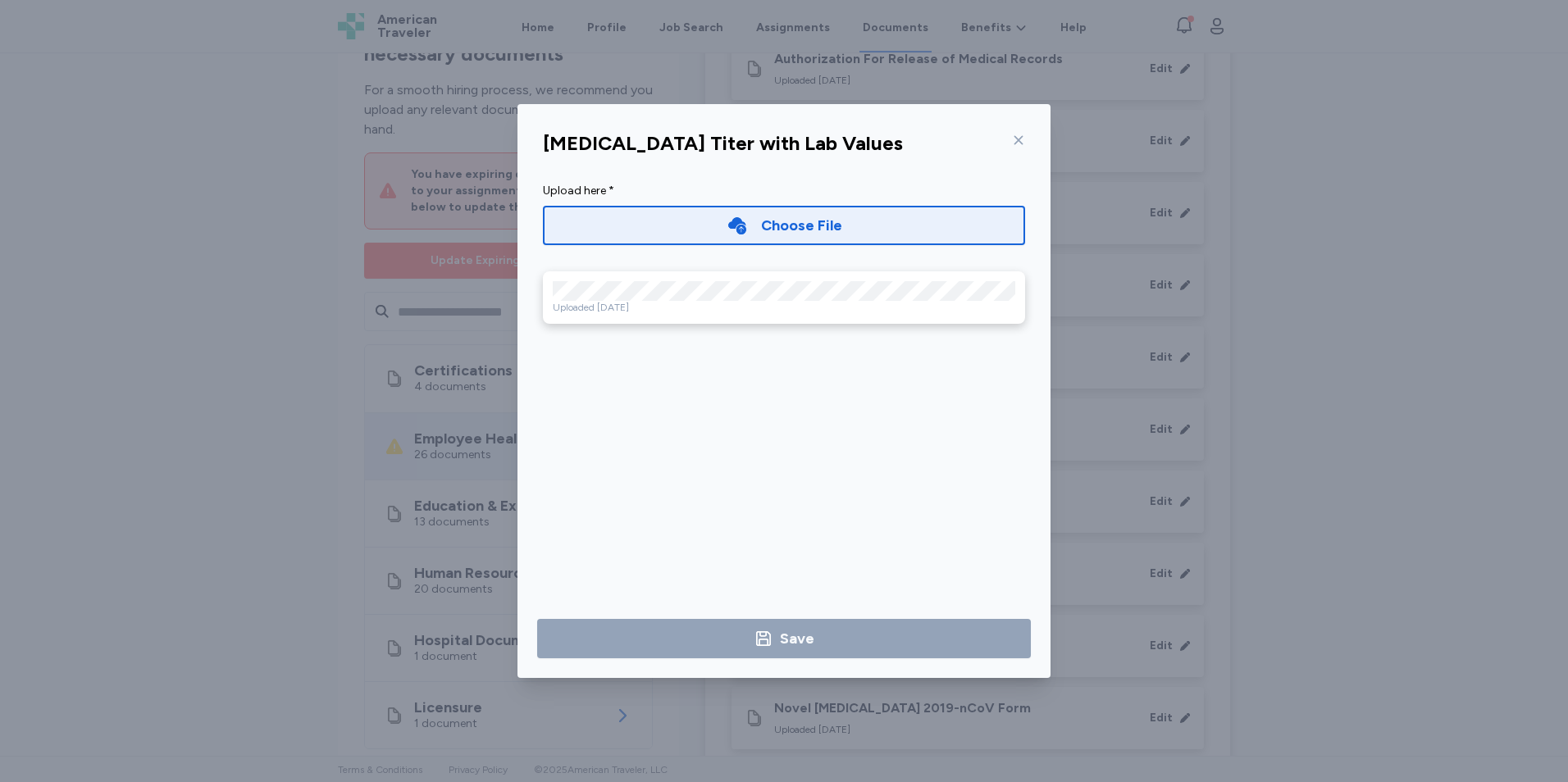
click at [1013, 144] on icon at bounding box center [1018, 140] width 13 height 13
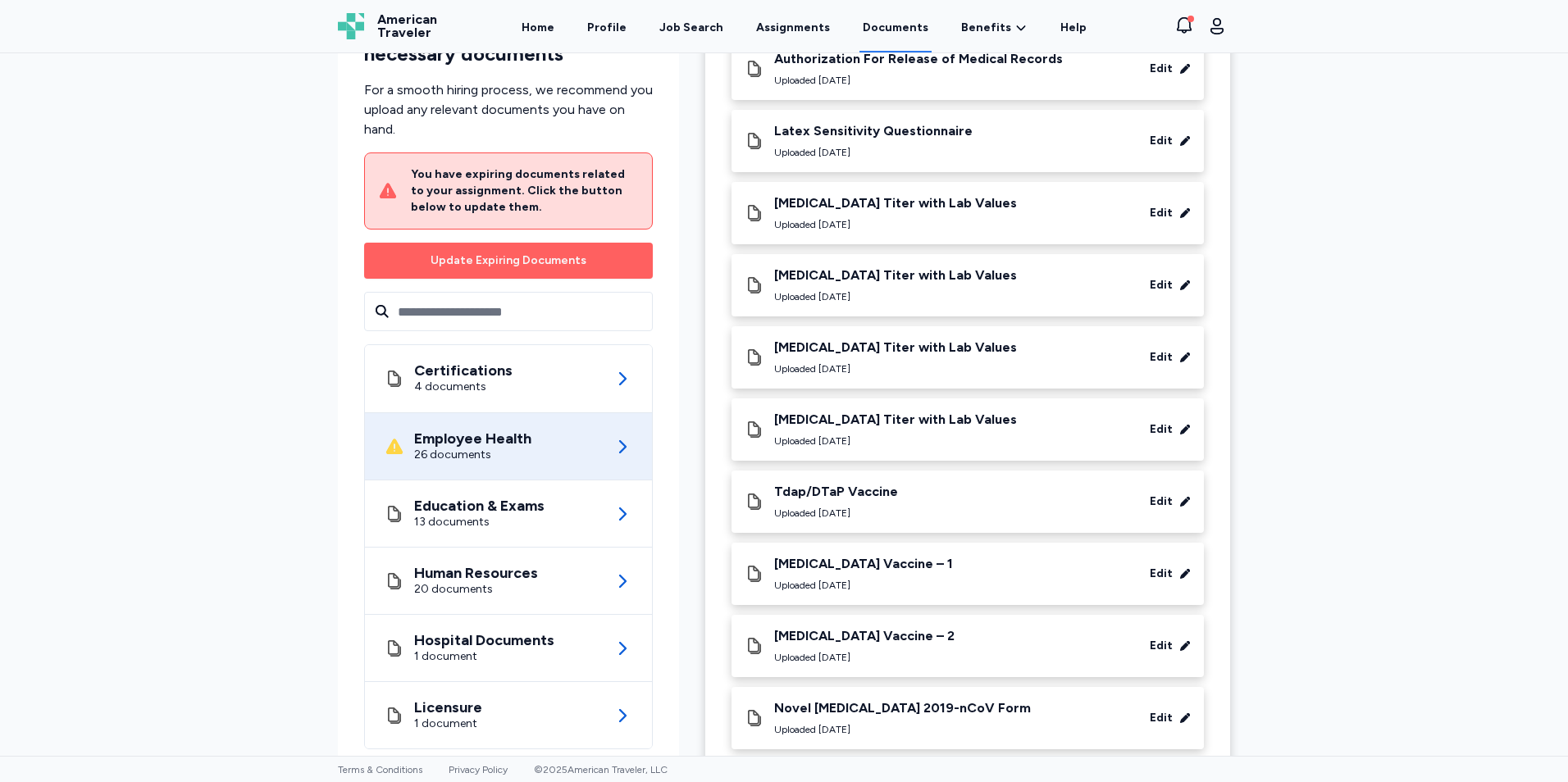
click at [586, 419] on div "Employee Health 26 documents" at bounding box center [508, 447] width 248 height 67
